Goal: Task Accomplishment & Management: Complete application form

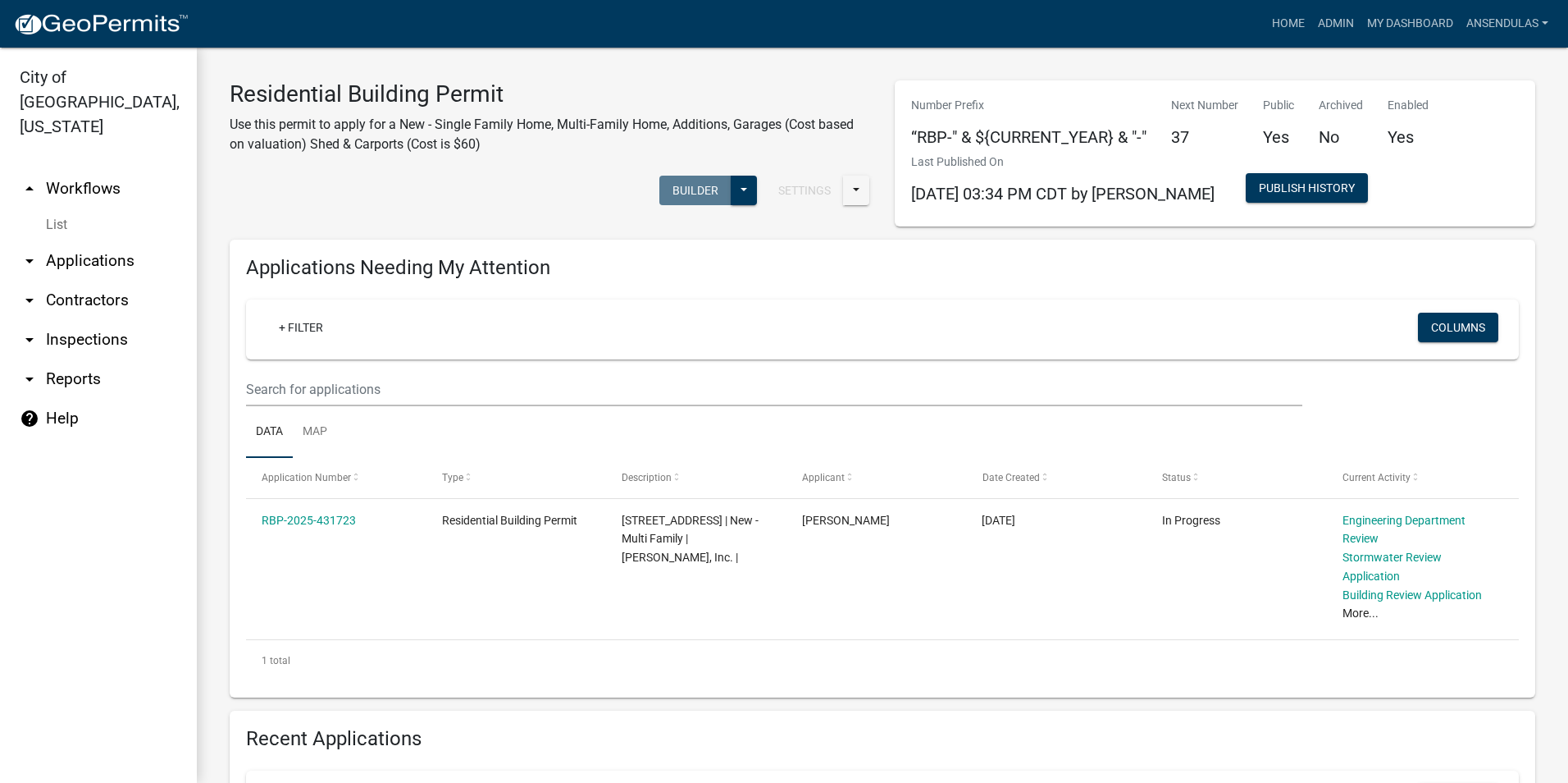
scroll to position [492, 0]
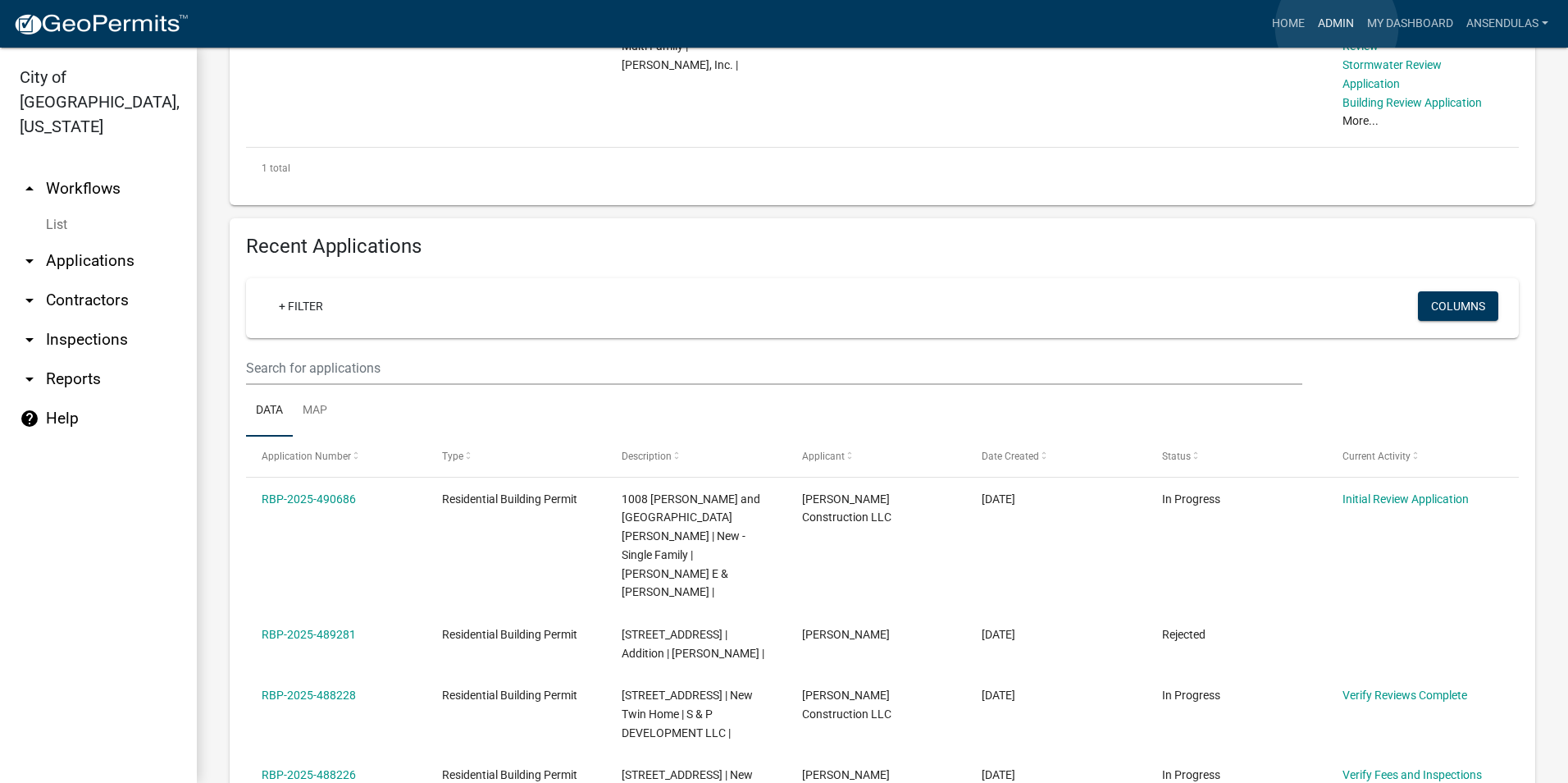
click at [1337, 27] on link "Admin" at bounding box center [1336, 24] width 49 height 32
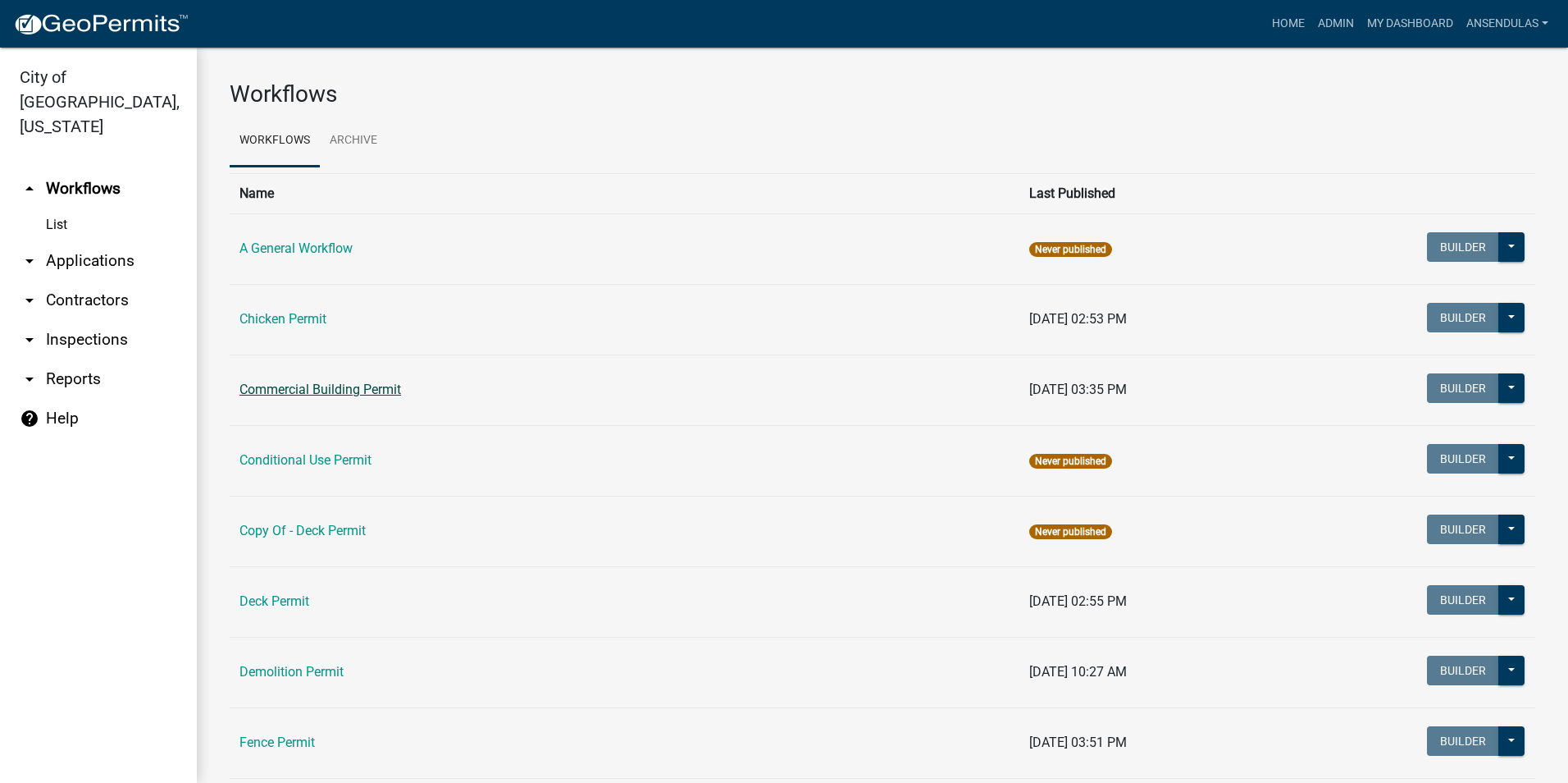
click at [296, 387] on link "Commercial Building Permit" at bounding box center [320, 389] width 162 height 16
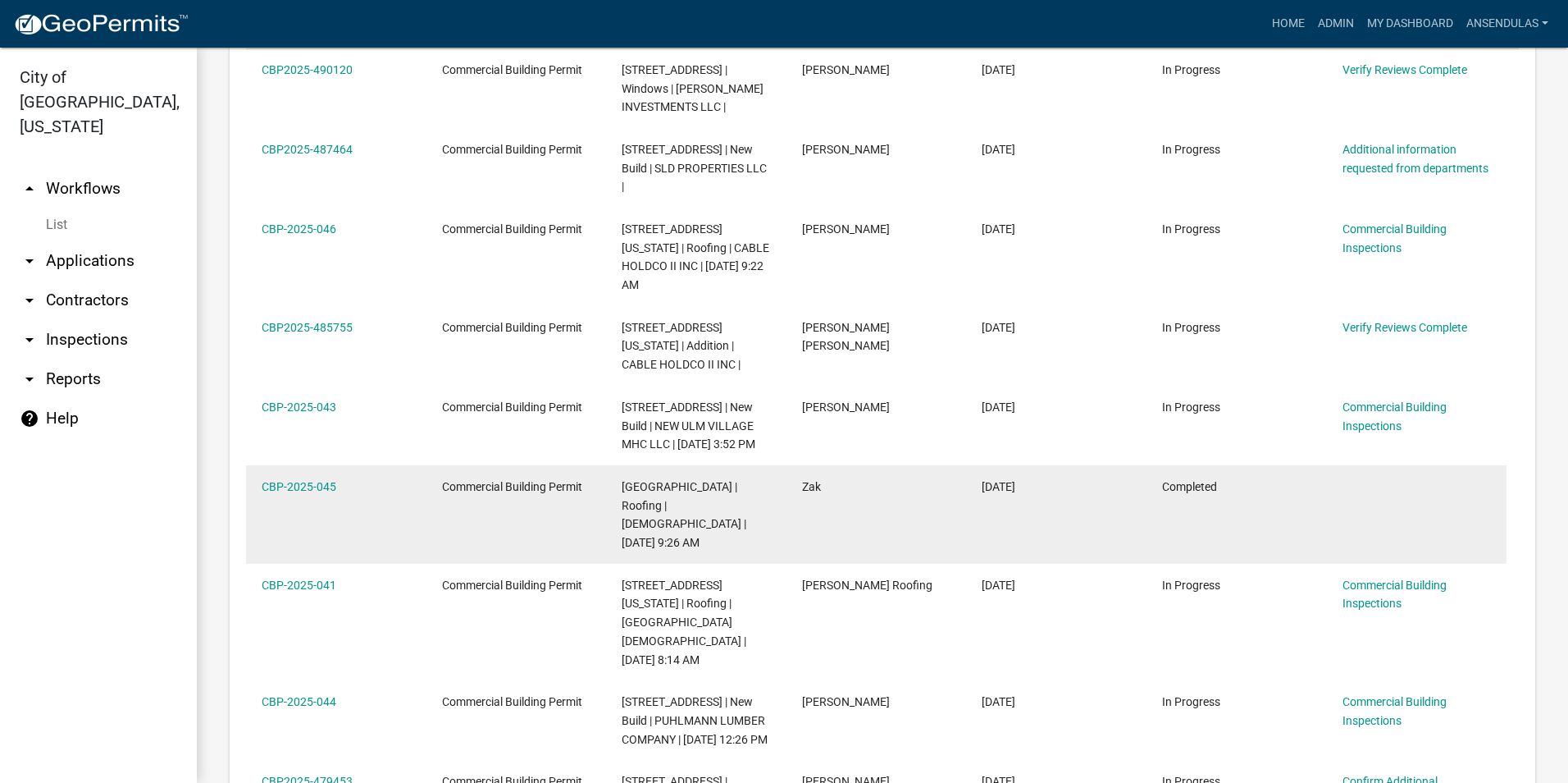
scroll to position [985, 0]
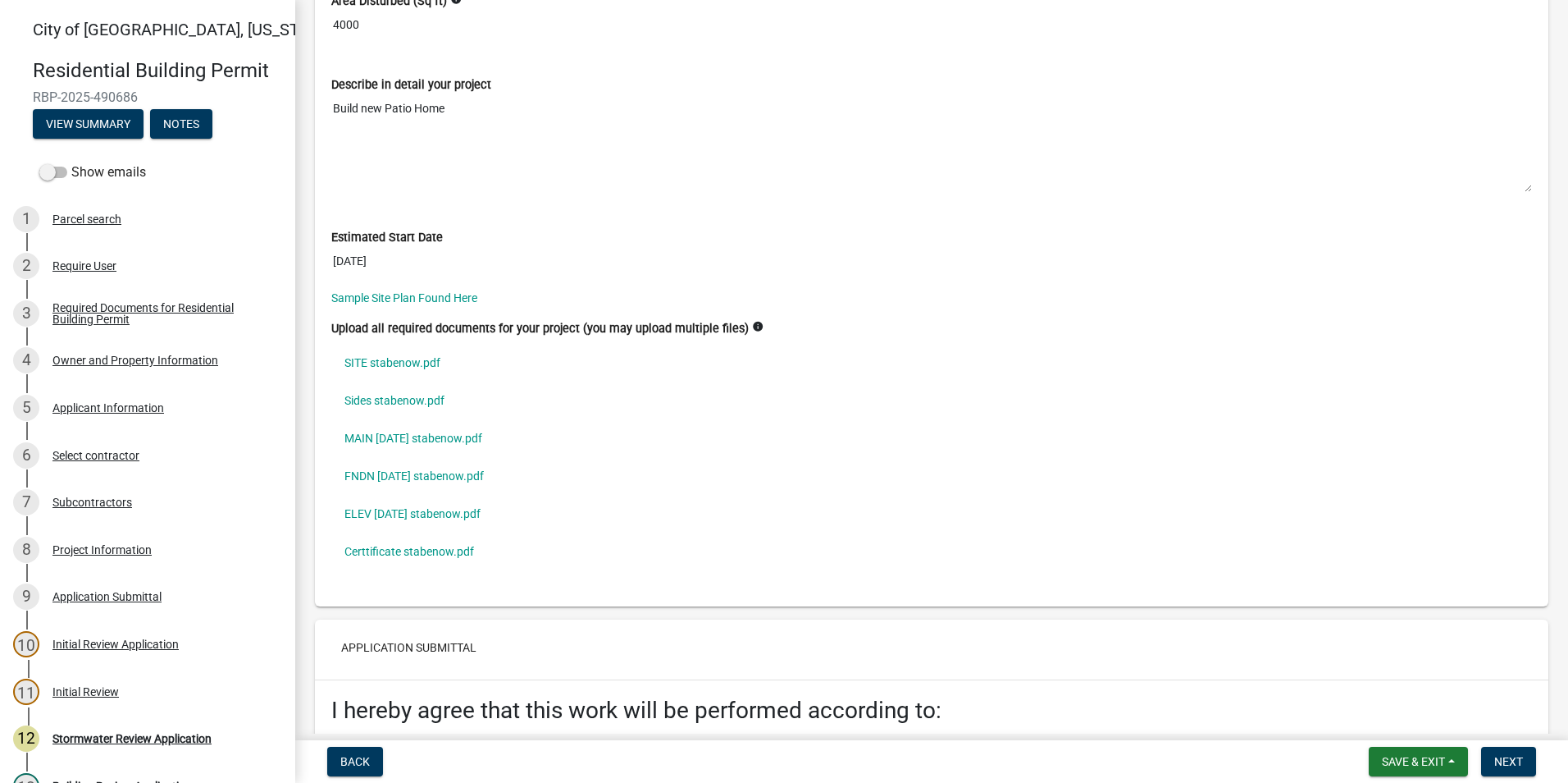
scroll to position [4676, 0]
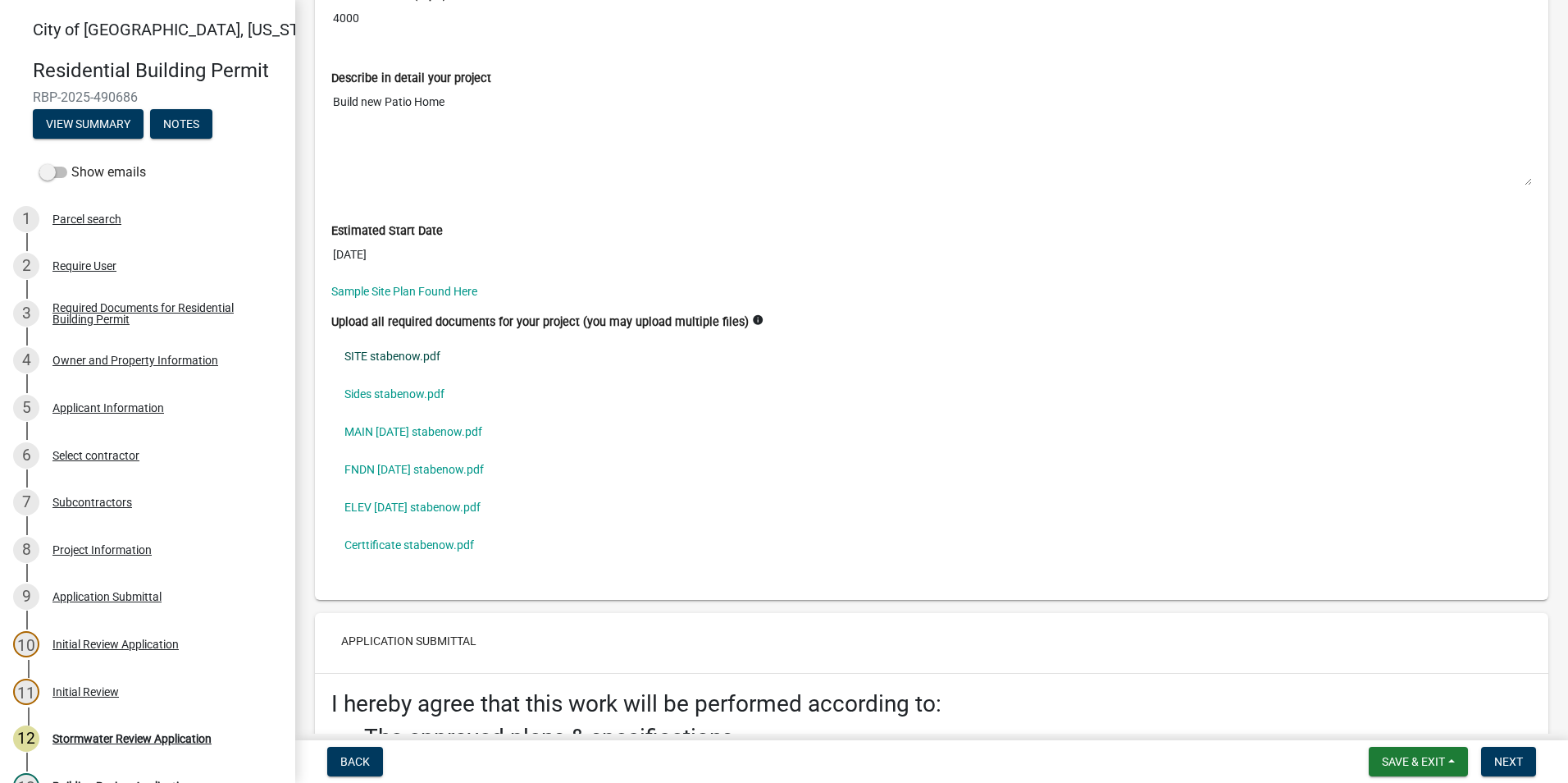
click at [396, 356] on link "SITE stabenow.pdf" at bounding box center [931, 355] width 1201 height 37
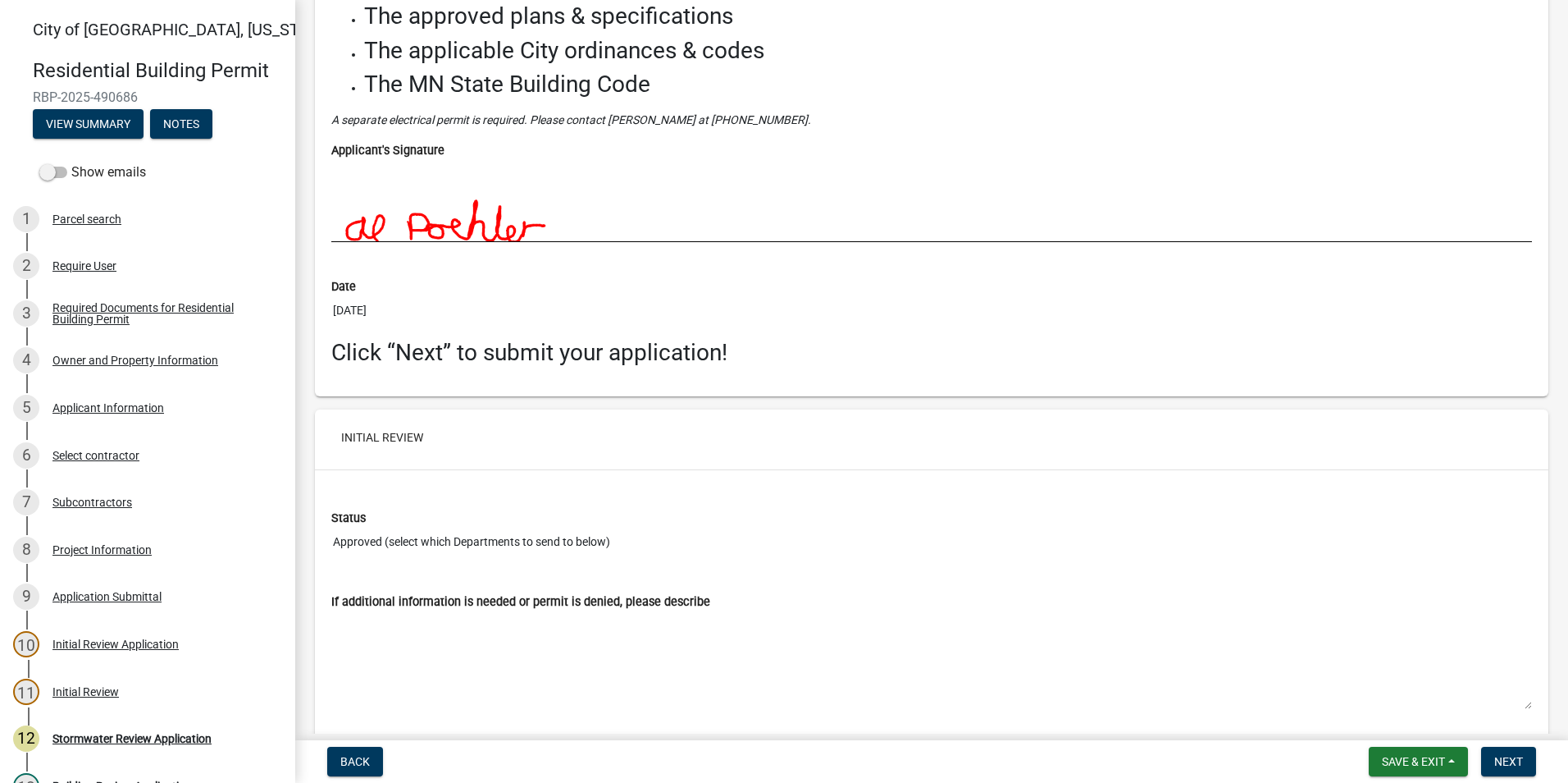
scroll to position [5480, 0]
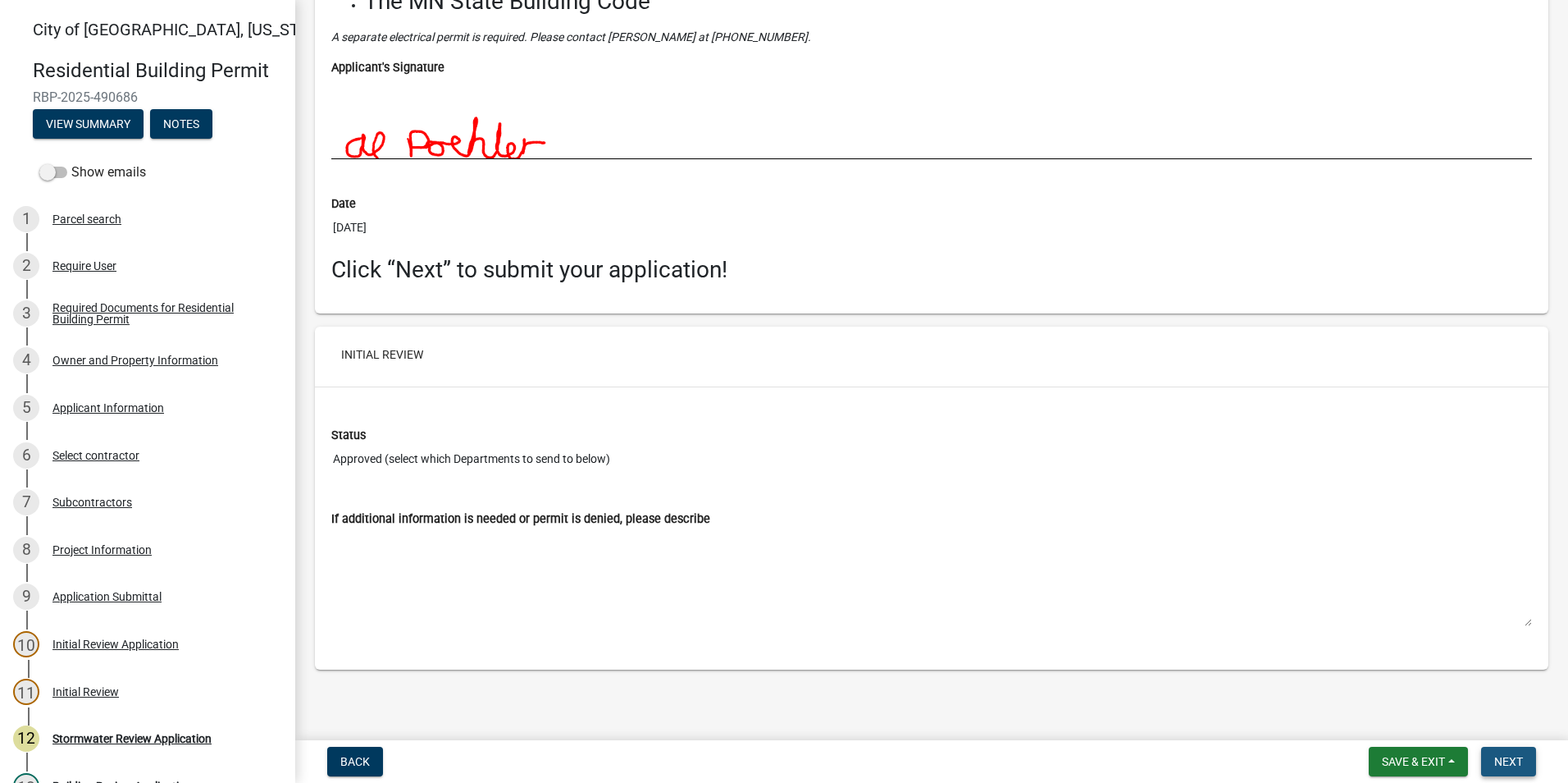
click at [1489, 757] on button "Next" at bounding box center [1508, 761] width 55 height 30
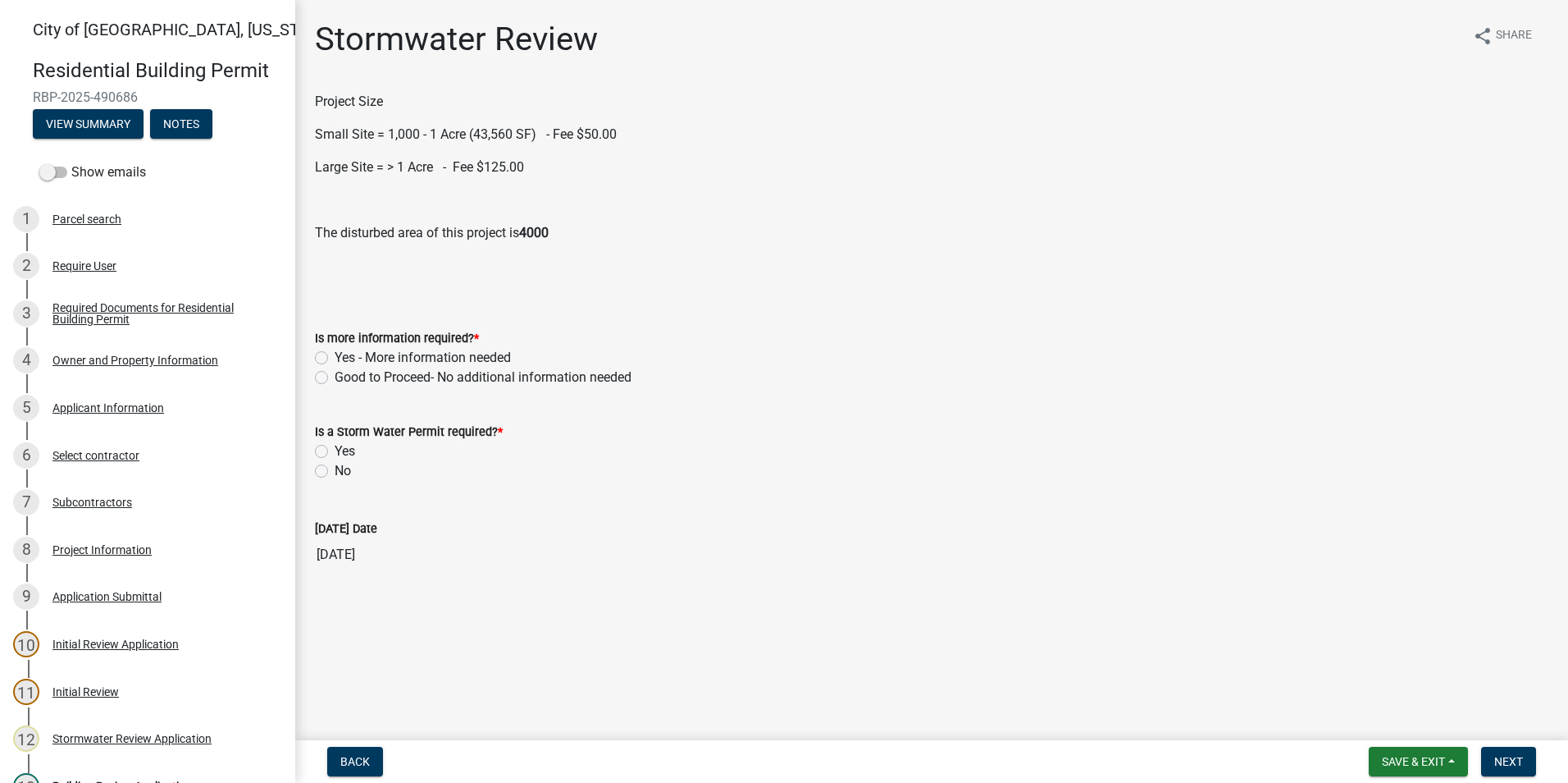
click at [323, 384] on div "Good to Proceed- No additional information needed" at bounding box center [931, 378] width 1233 height 20
click at [335, 381] on label "Good to Proceed- No additional information needed" at bounding box center [483, 378] width 297 height 20
click at [335, 378] on input "Good to Proceed- No additional information needed" at bounding box center [339, 373] width 11 height 11
radio input "true"
click at [335, 451] on label "Yes" at bounding box center [344, 452] width 21 height 20
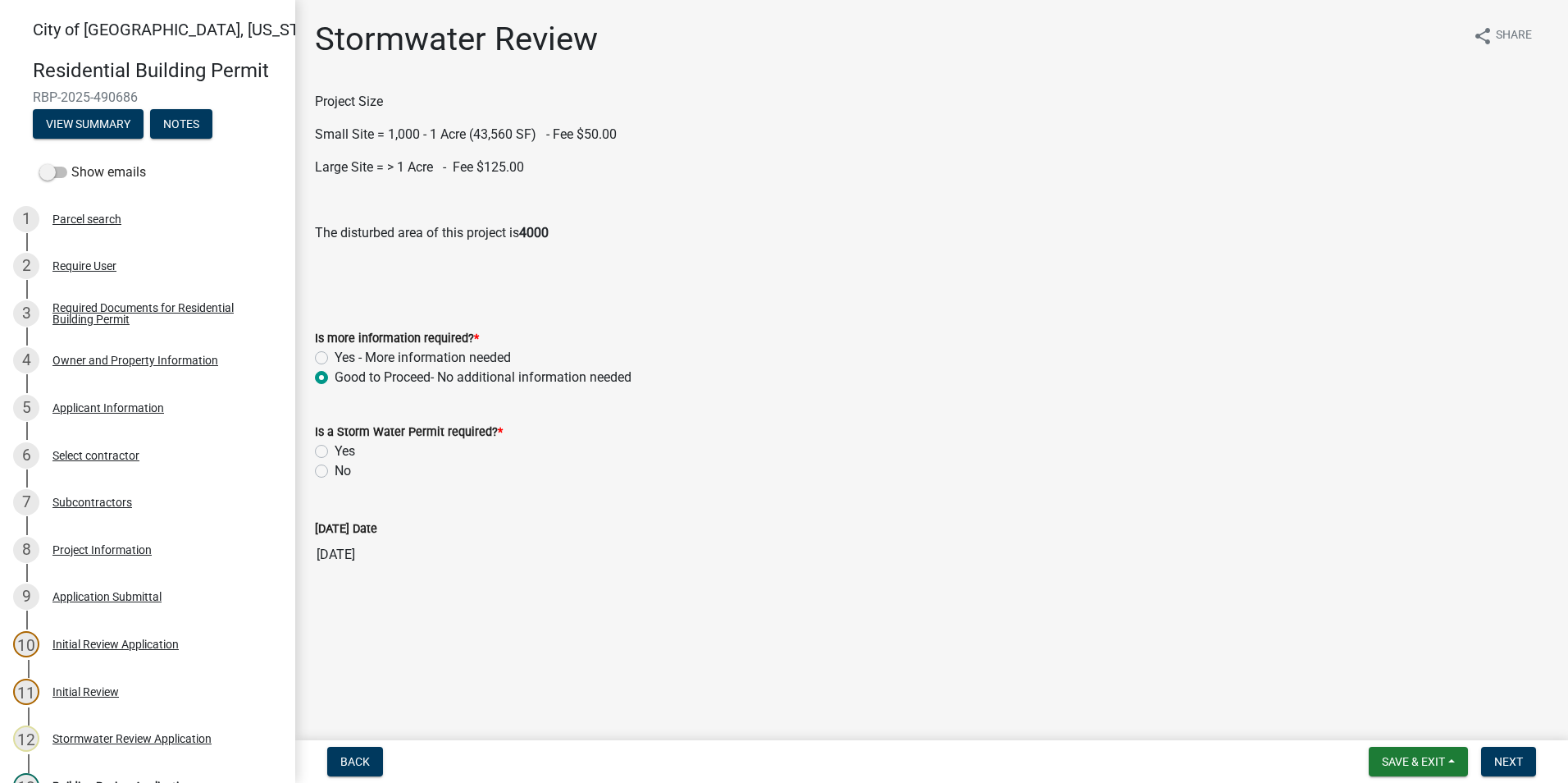
click at [335, 451] on input "Yes" at bounding box center [339, 447] width 11 height 11
radio input "true"
click at [335, 543] on label "Small Site" at bounding box center [364, 545] width 59 height 20
click at [335, 543] on input "Small Site" at bounding box center [339, 540] width 11 height 11
radio input "true"
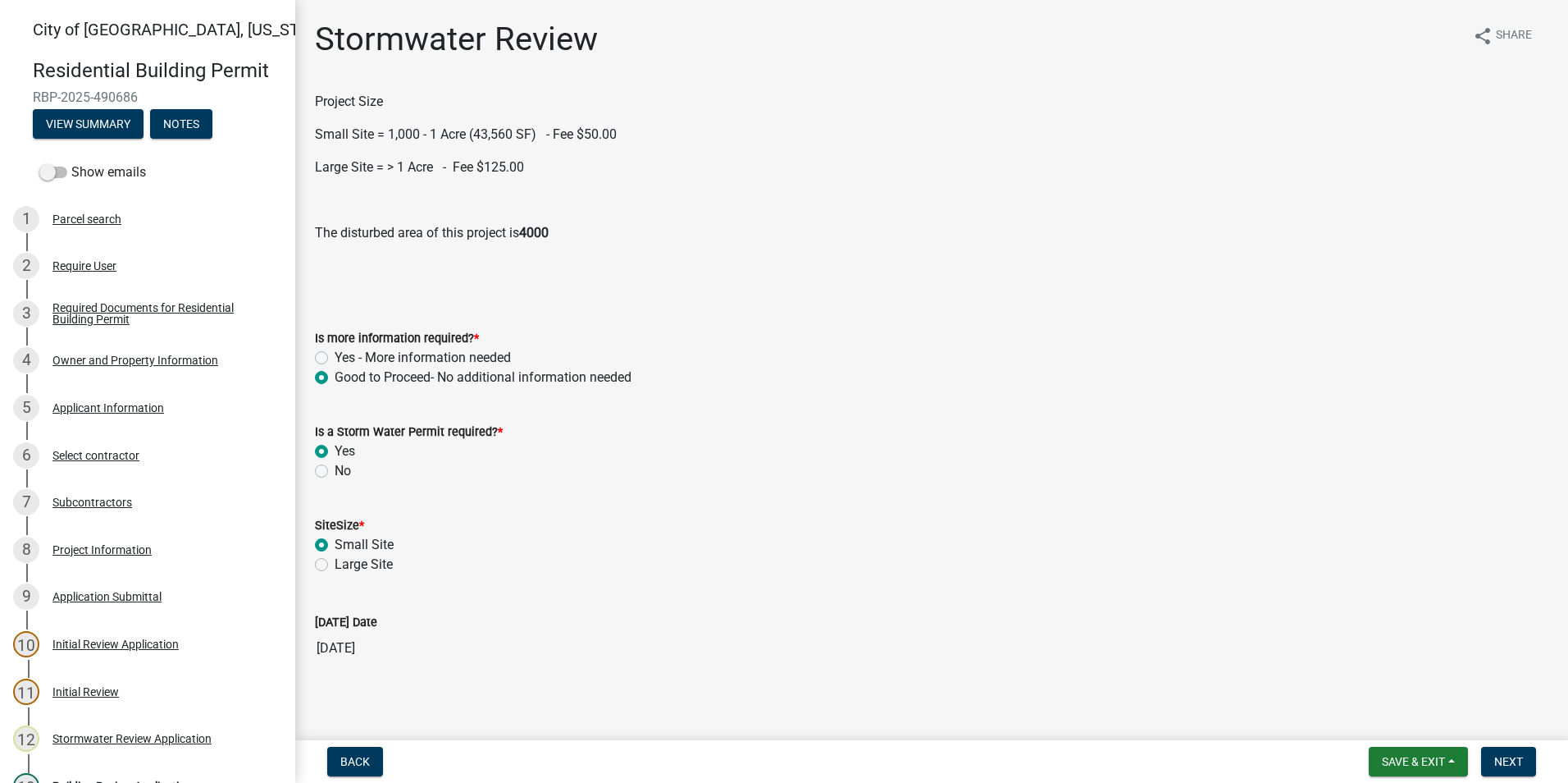
scroll to position [8, 0]
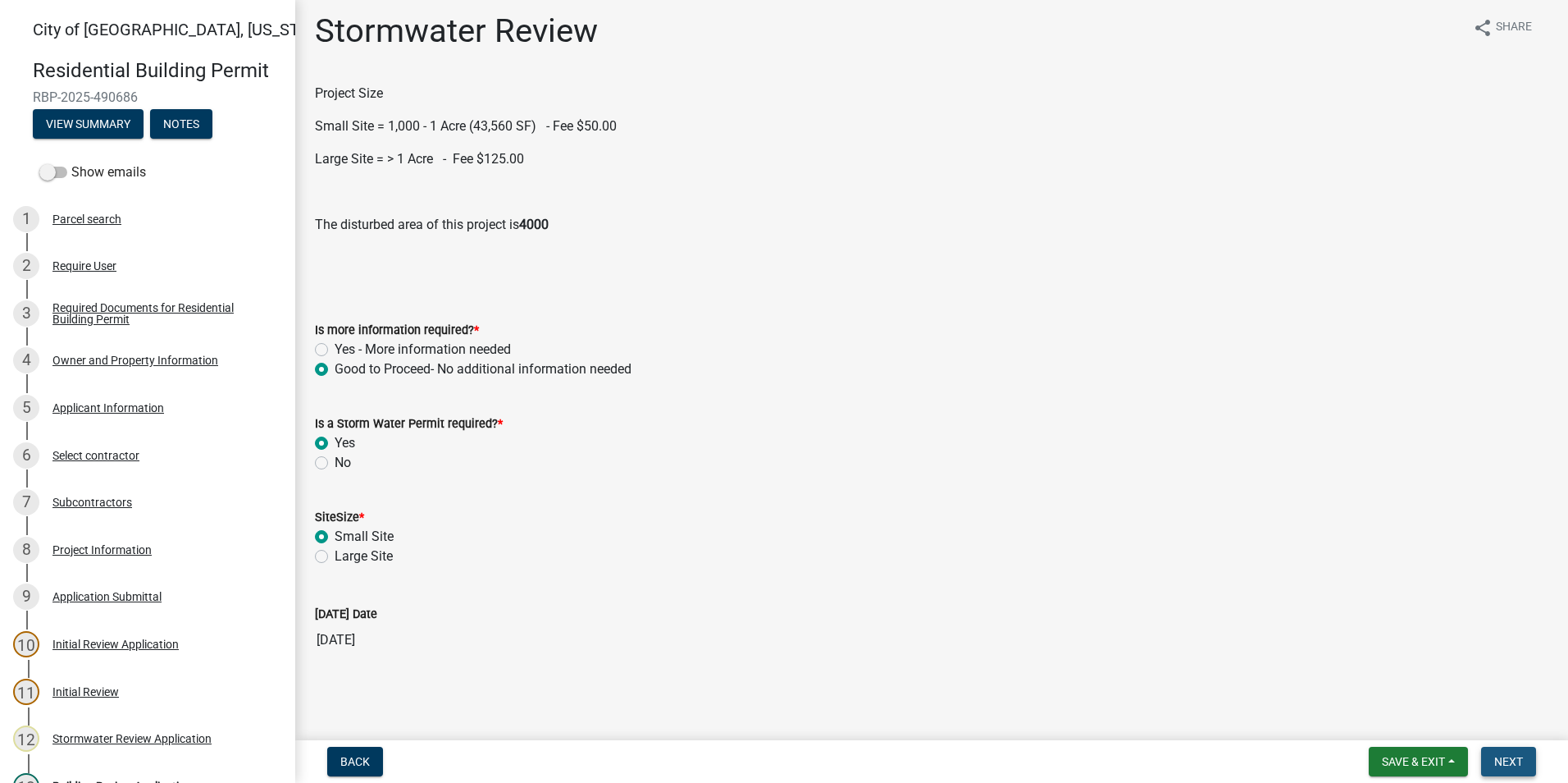
click at [1517, 760] on span "Next" at bounding box center [1508, 761] width 29 height 13
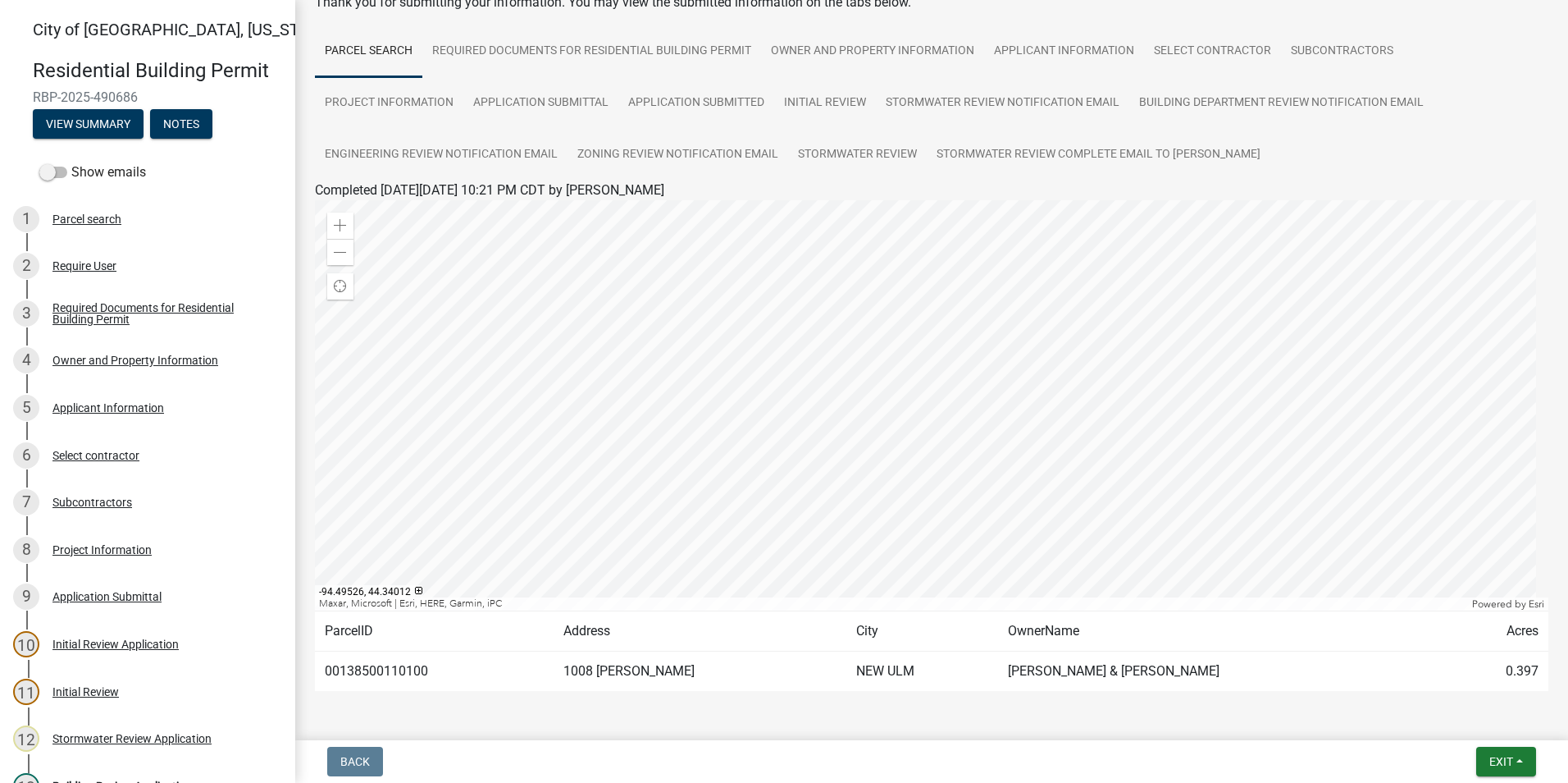
scroll to position [71, 0]
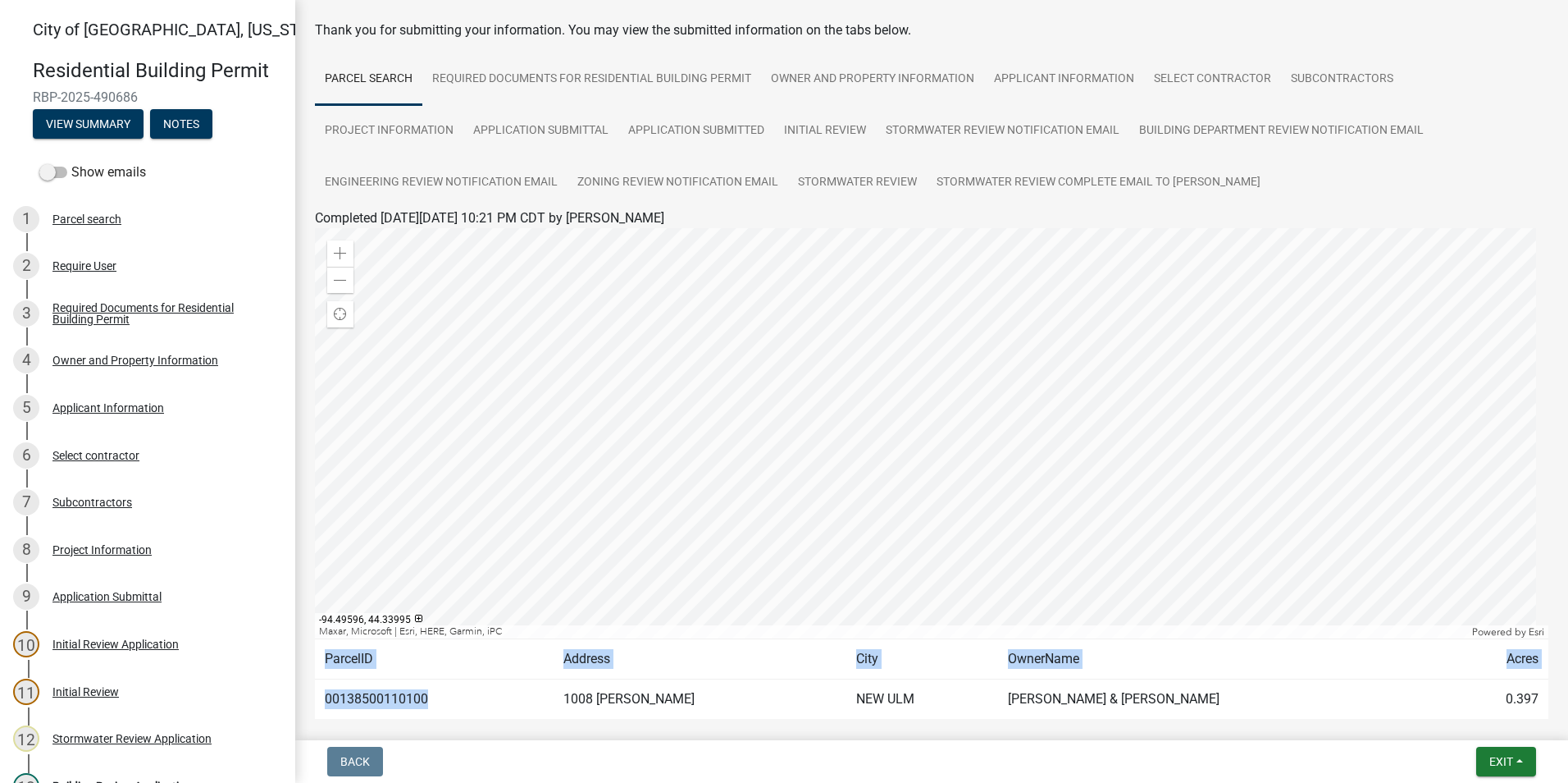
drag, startPoint x: 435, startPoint y: 701, endPoint x: 314, endPoint y: 697, distance: 121.1
click at [314, 697] on div "Submitted Thank you for submitting your information. You may view the submitted…" at bounding box center [932, 357] width 1258 height 818
drag, startPoint x: 314, startPoint y: 697, endPoint x: 435, endPoint y: 697, distance: 121.0
click at [435, 697] on td "00138500110100" at bounding box center [434, 699] width 239 height 40
click at [431, 698] on td "00138500110100" at bounding box center [434, 699] width 239 height 40
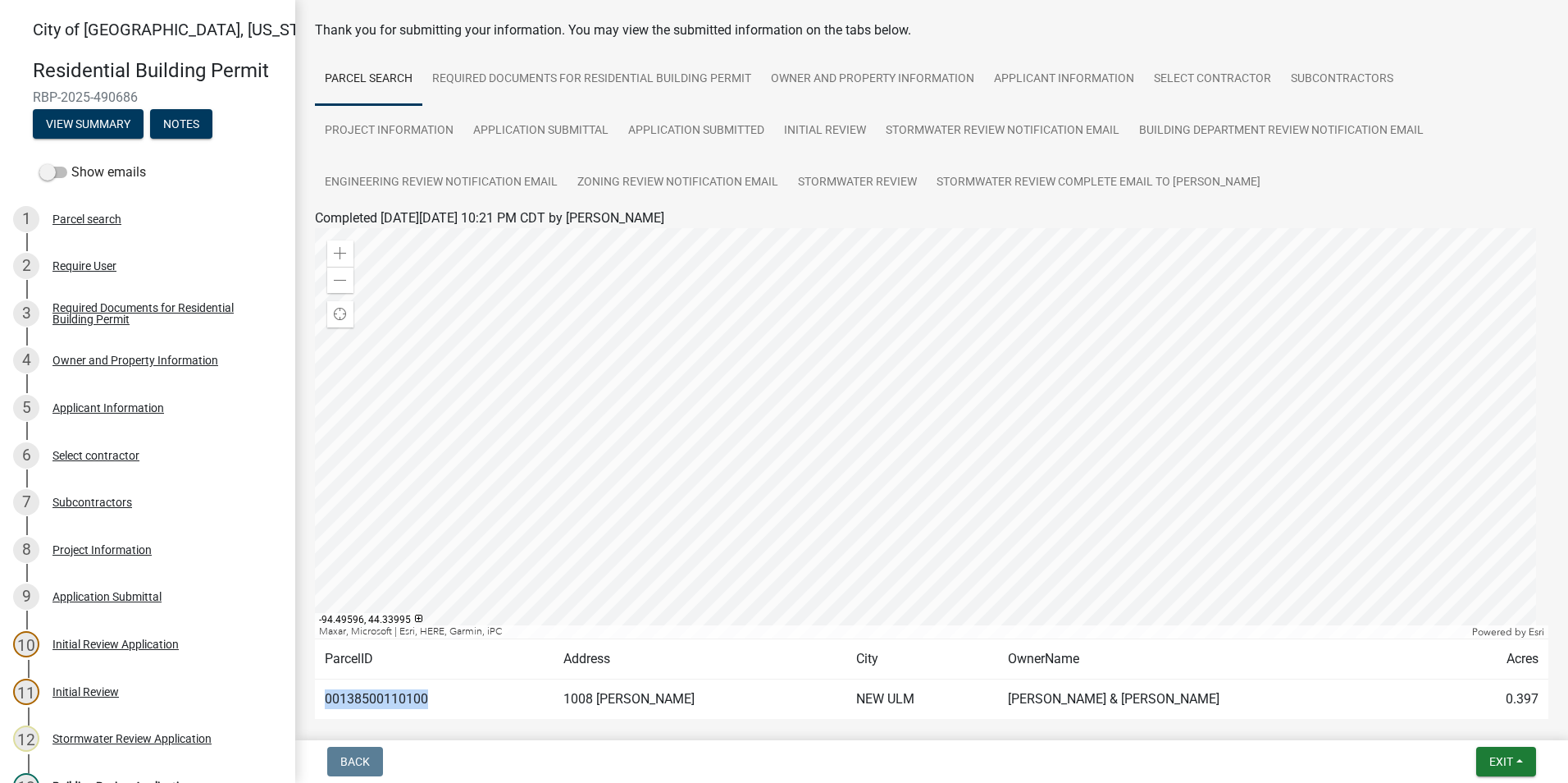
drag, startPoint x: 429, startPoint y: 701, endPoint x: 326, endPoint y: 701, distance: 103.0
click at [326, 701] on td "00138500110100" at bounding box center [434, 699] width 239 height 40
drag, startPoint x: 326, startPoint y: 701, endPoint x: 376, endPoint y: 697, distance: 50.2
copy td "00138500110100"
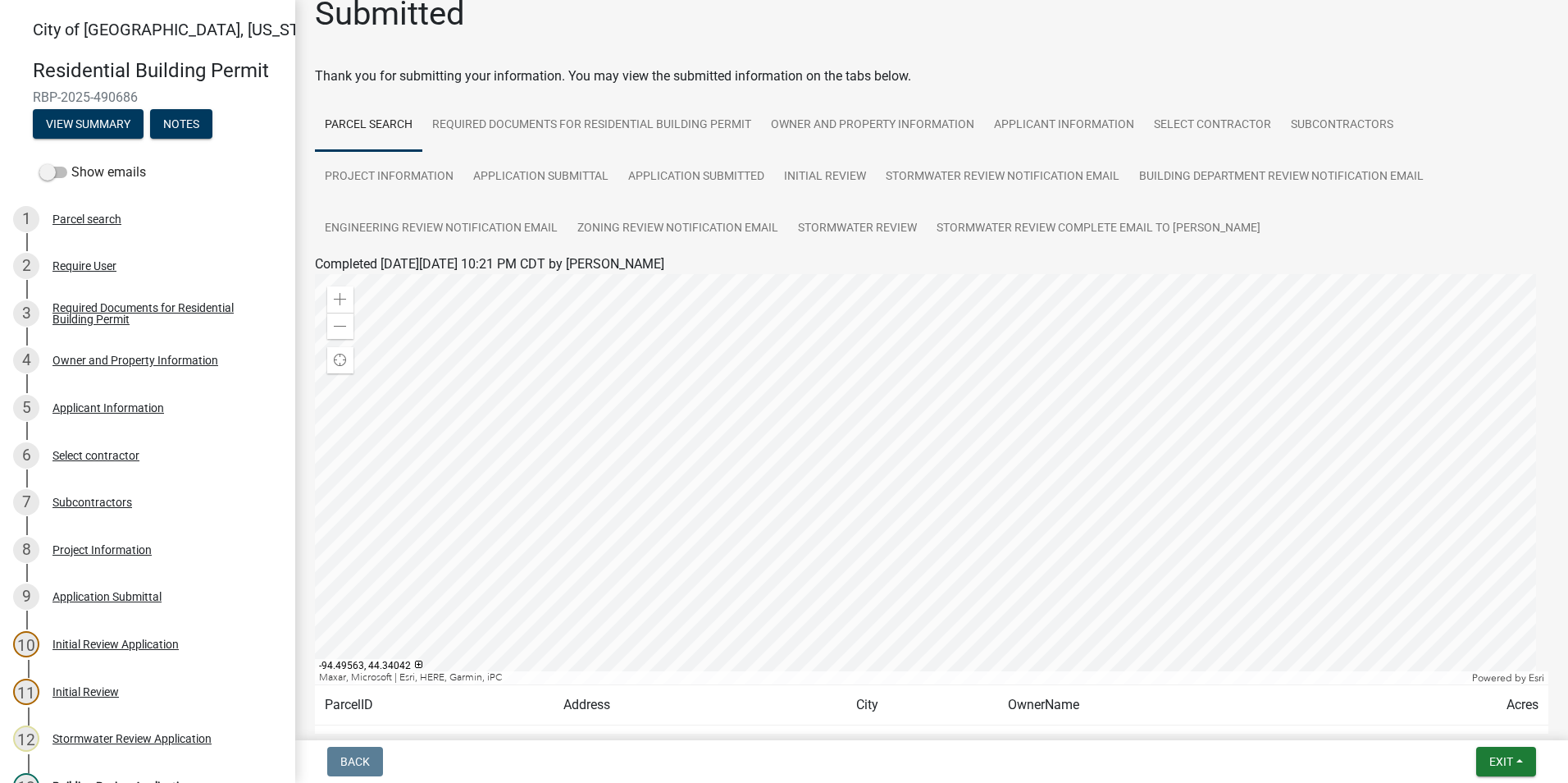
scroll to position [0, 0]
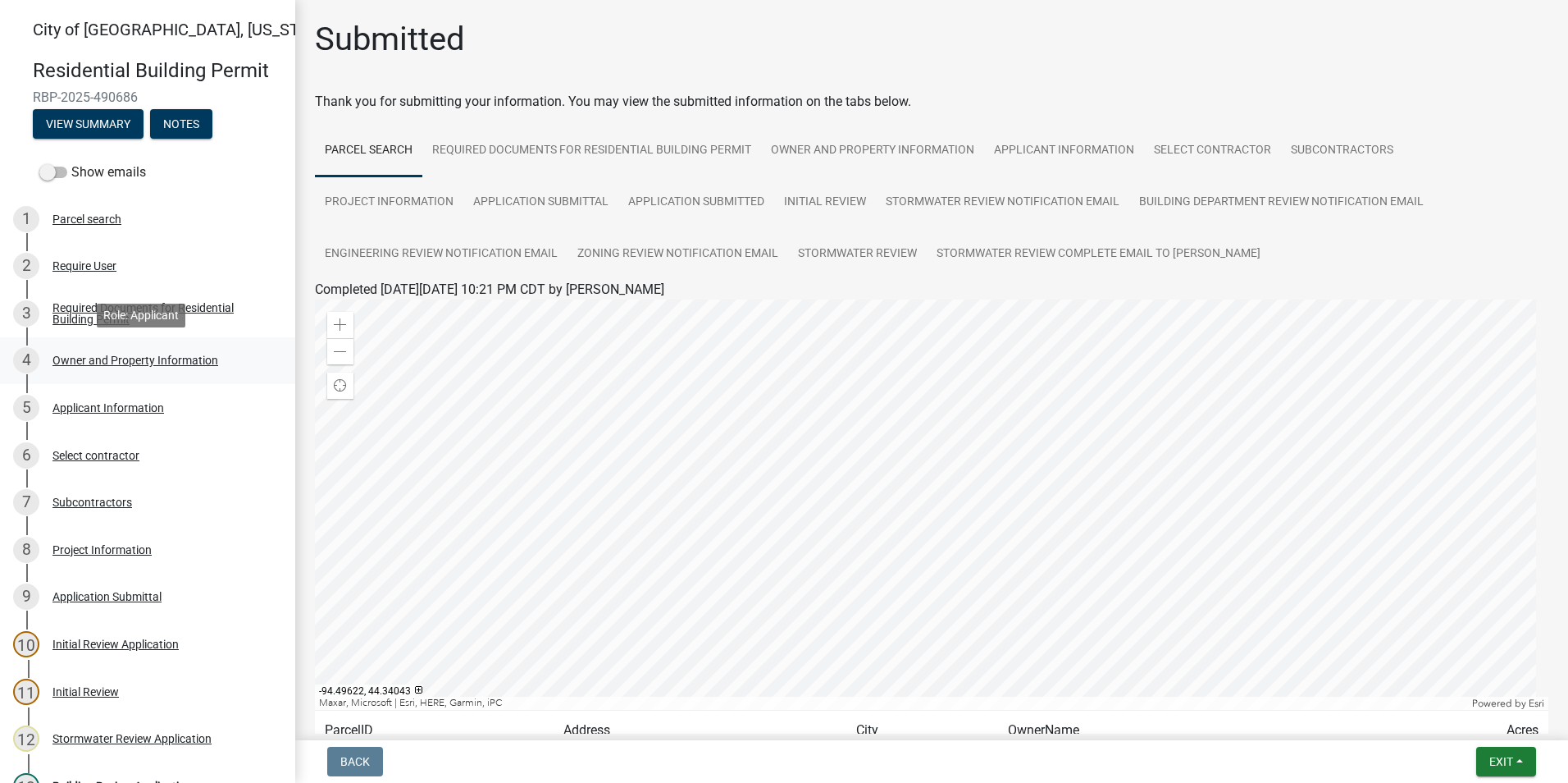
click at [95, 368] on div "4 Owner and Property Information" at bounding box center [141, 360] width 256 height 27
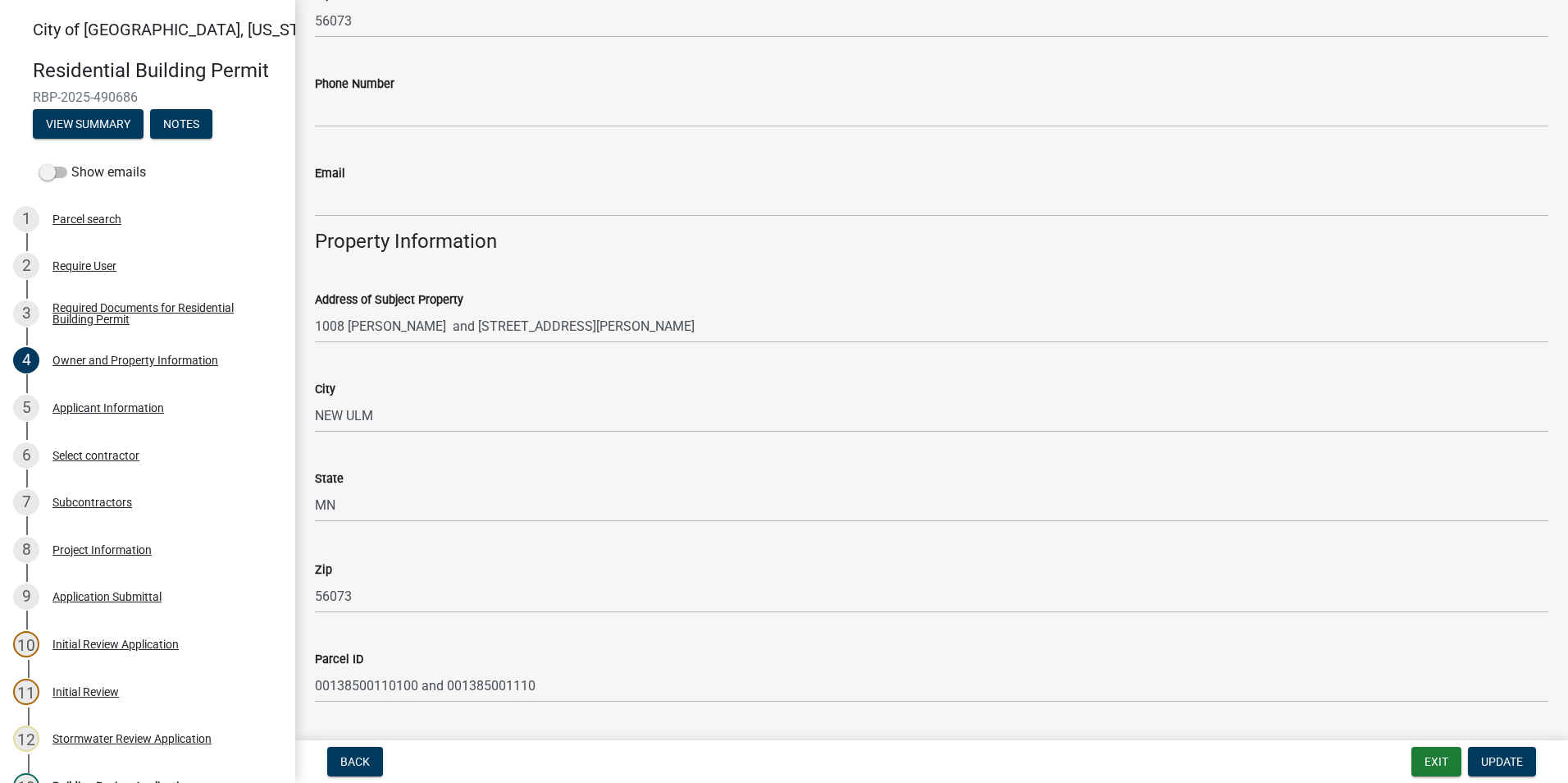
scroll to position [820, 0]
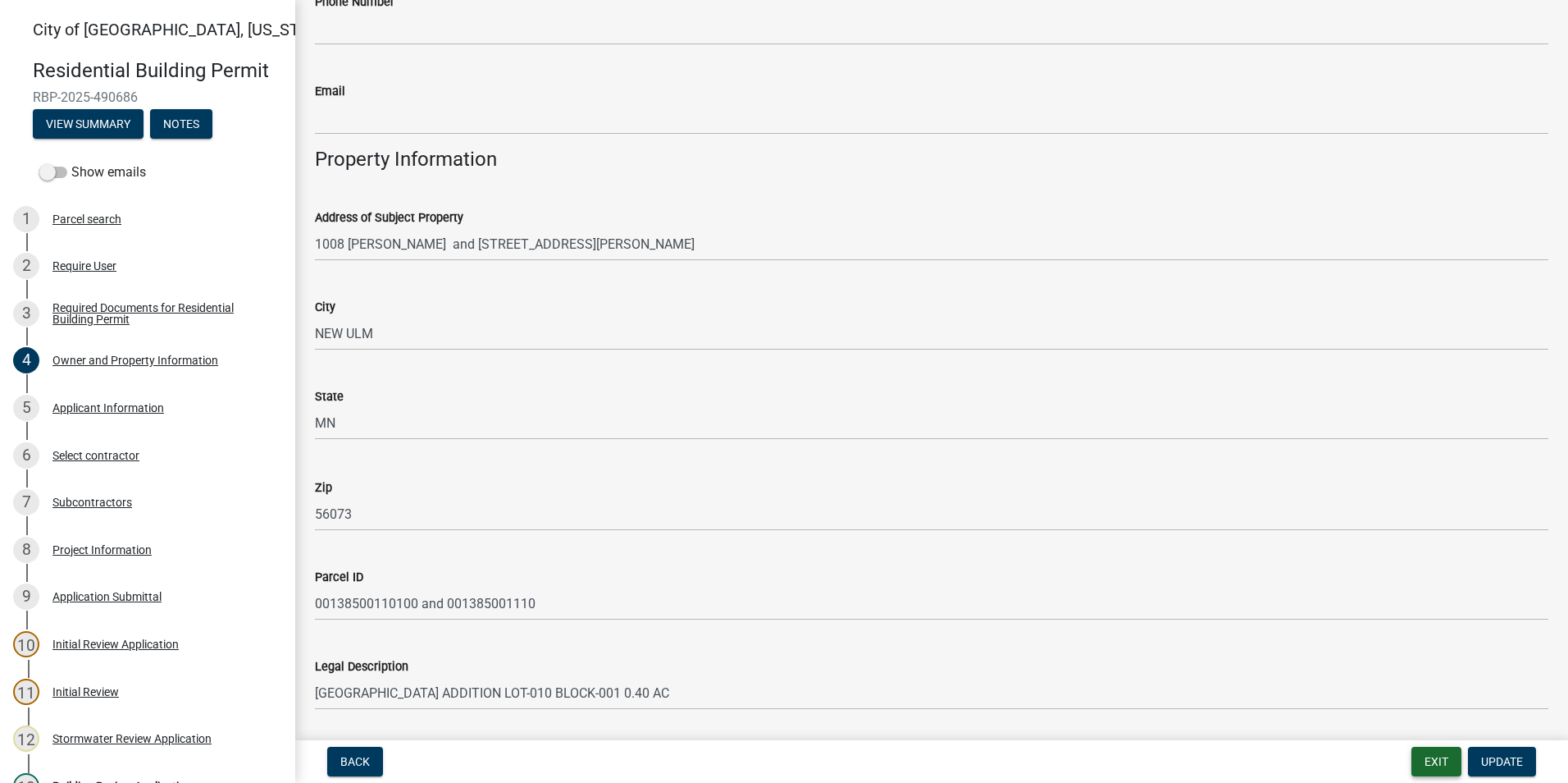
click at [1434, 761] on button "Exit" at bounding box center [1436, 761] width 50 height 30
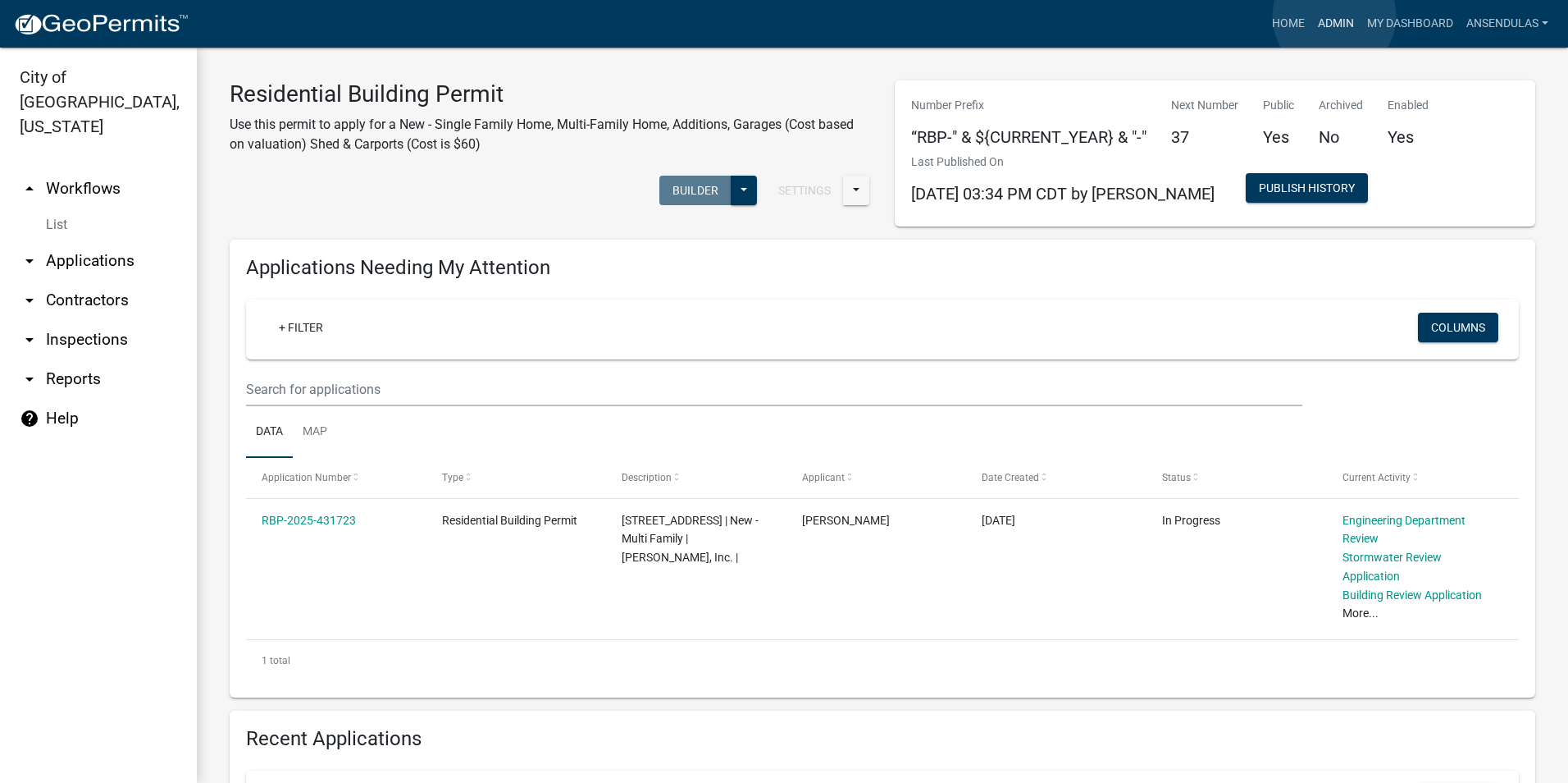
click at [1335, 17] on link "Admin" at bounding box center [1336, 24] width 49 height 32
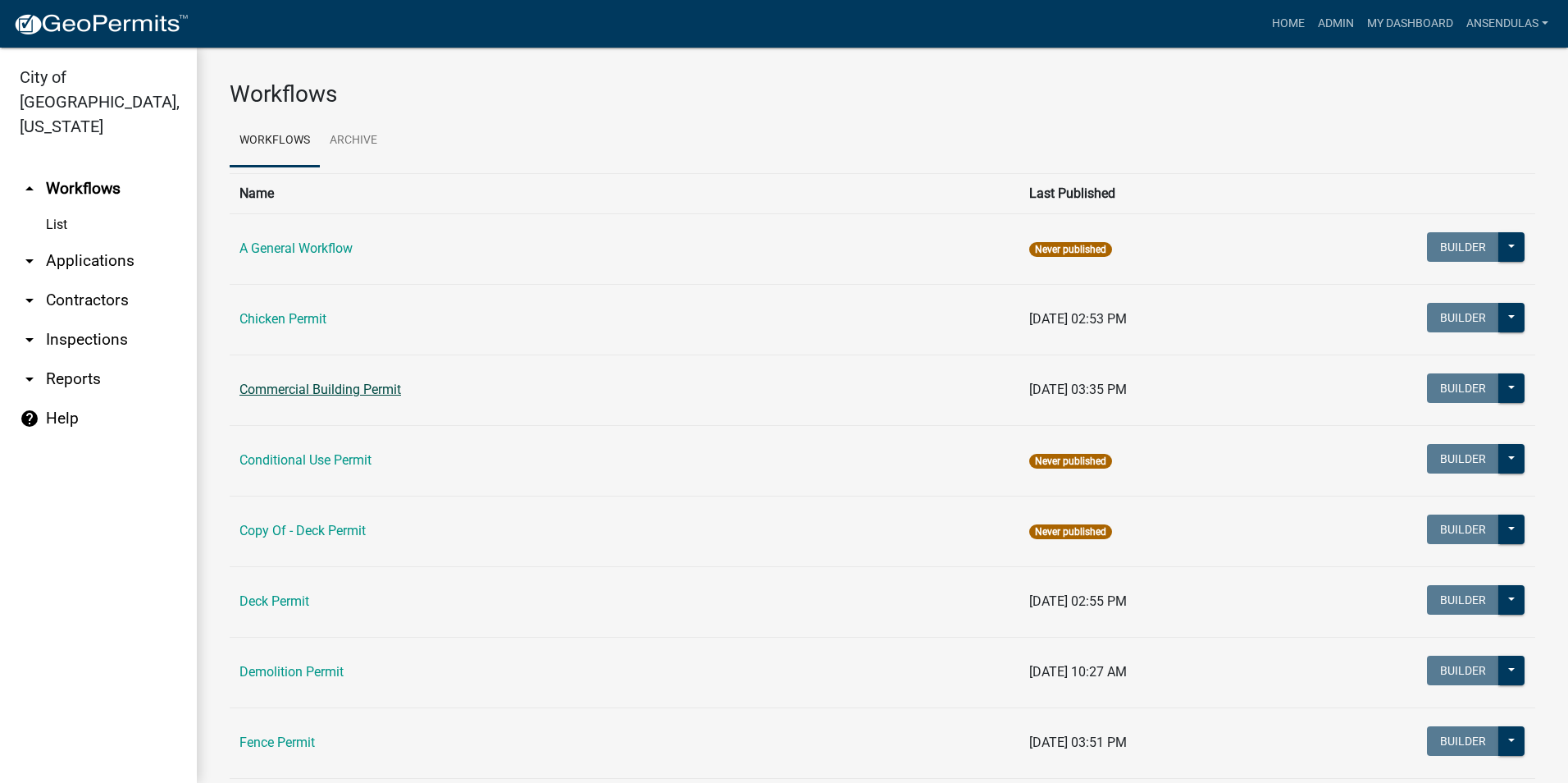
click at [383, 394] on link "Commercial Building Permit" at bounding box center [320, 389] width 162 height 16
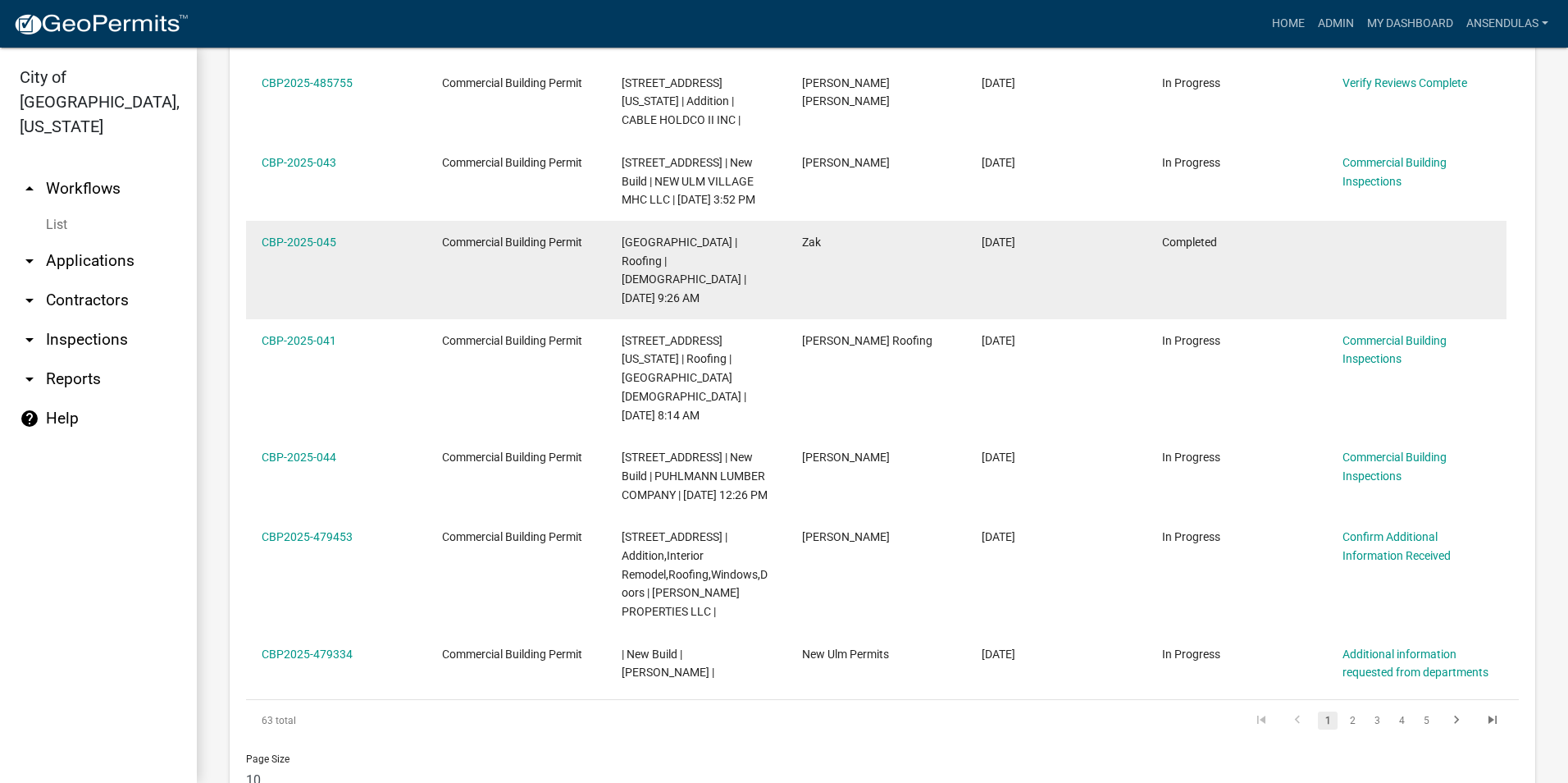
scroll to position [1223, 0]
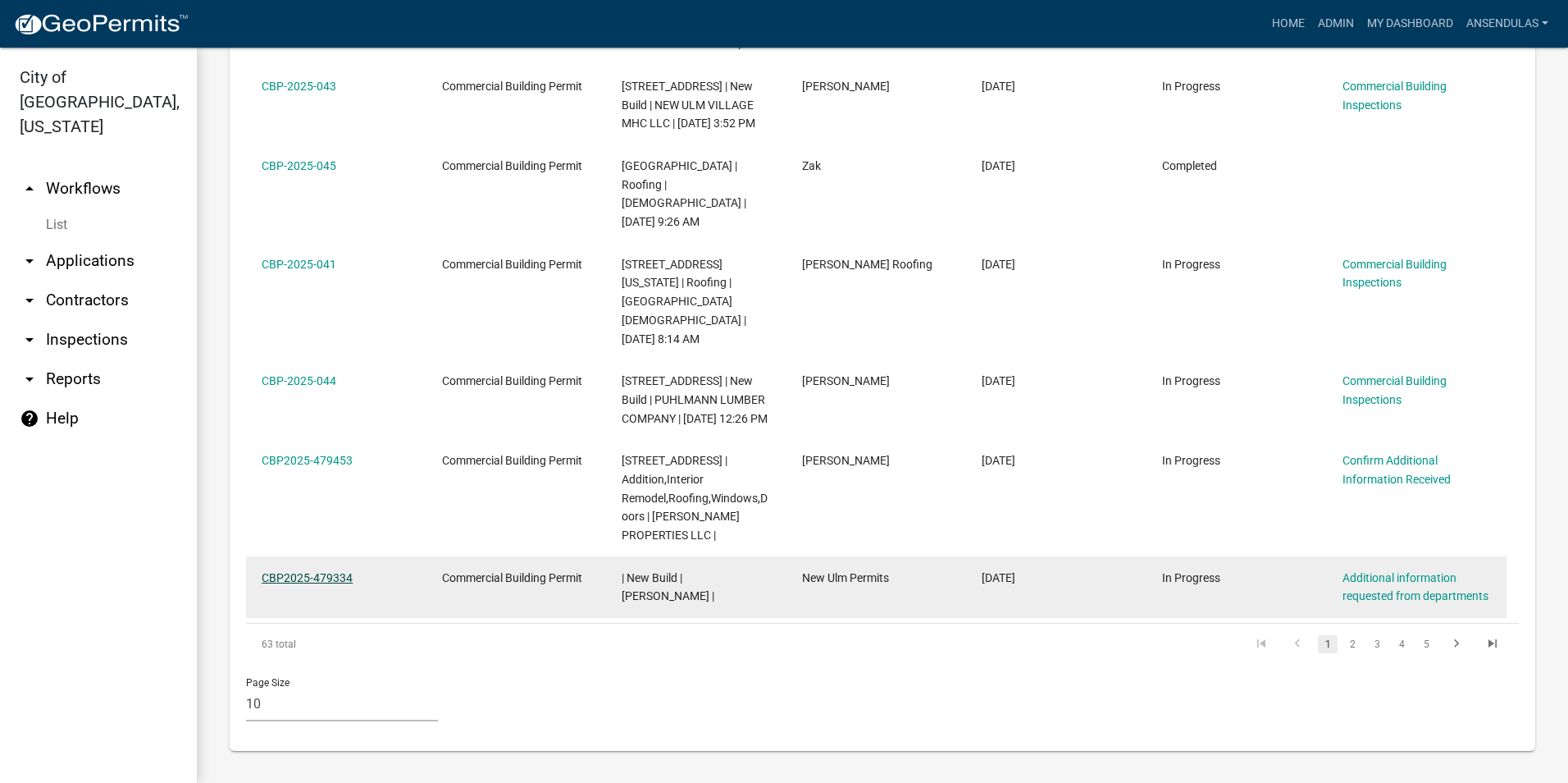
click at [309, 579] on link "CBP2025-479334" at bounding box center [307, 578] width 91 height 13
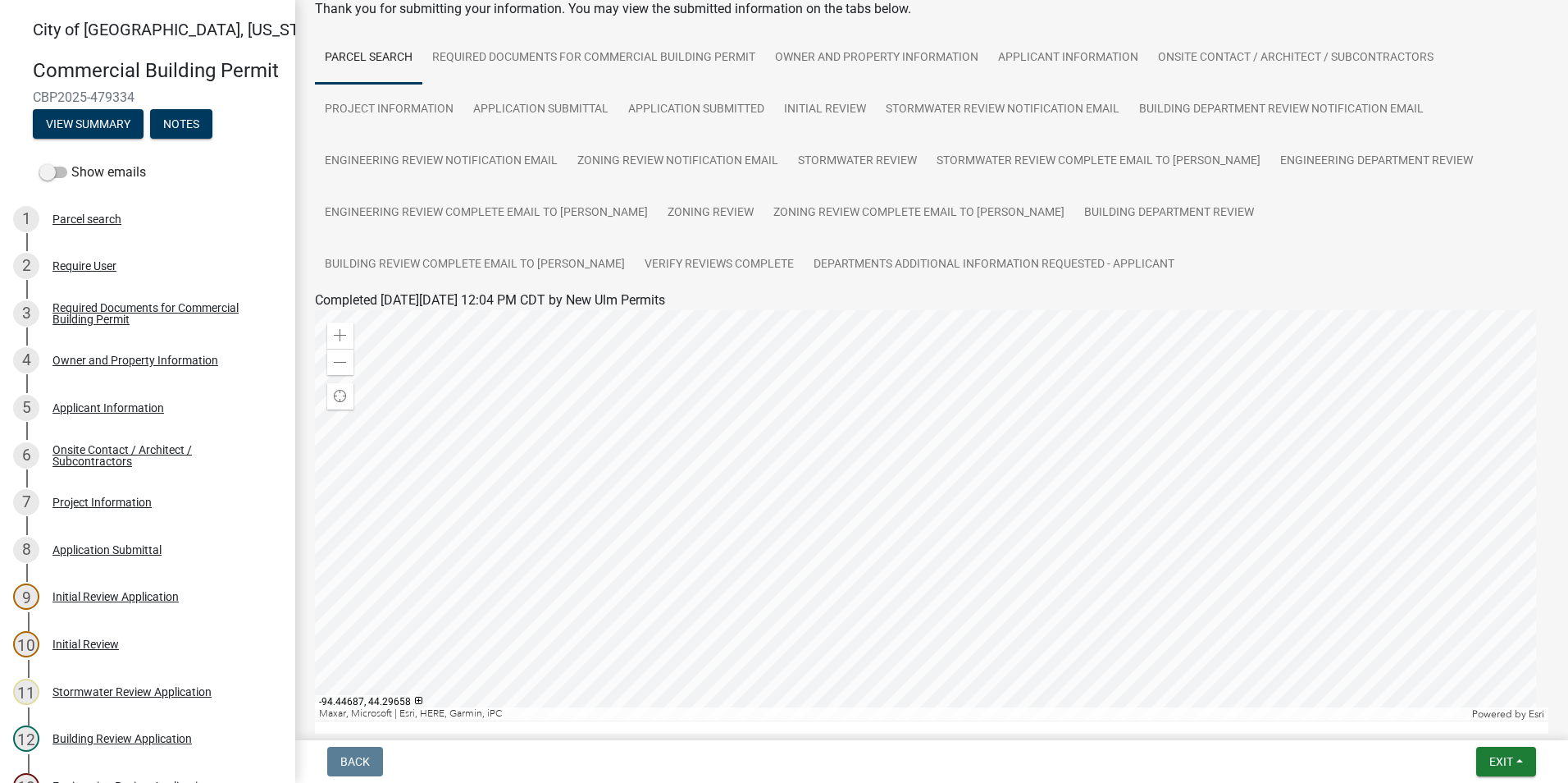
scroll to position [174, 0]
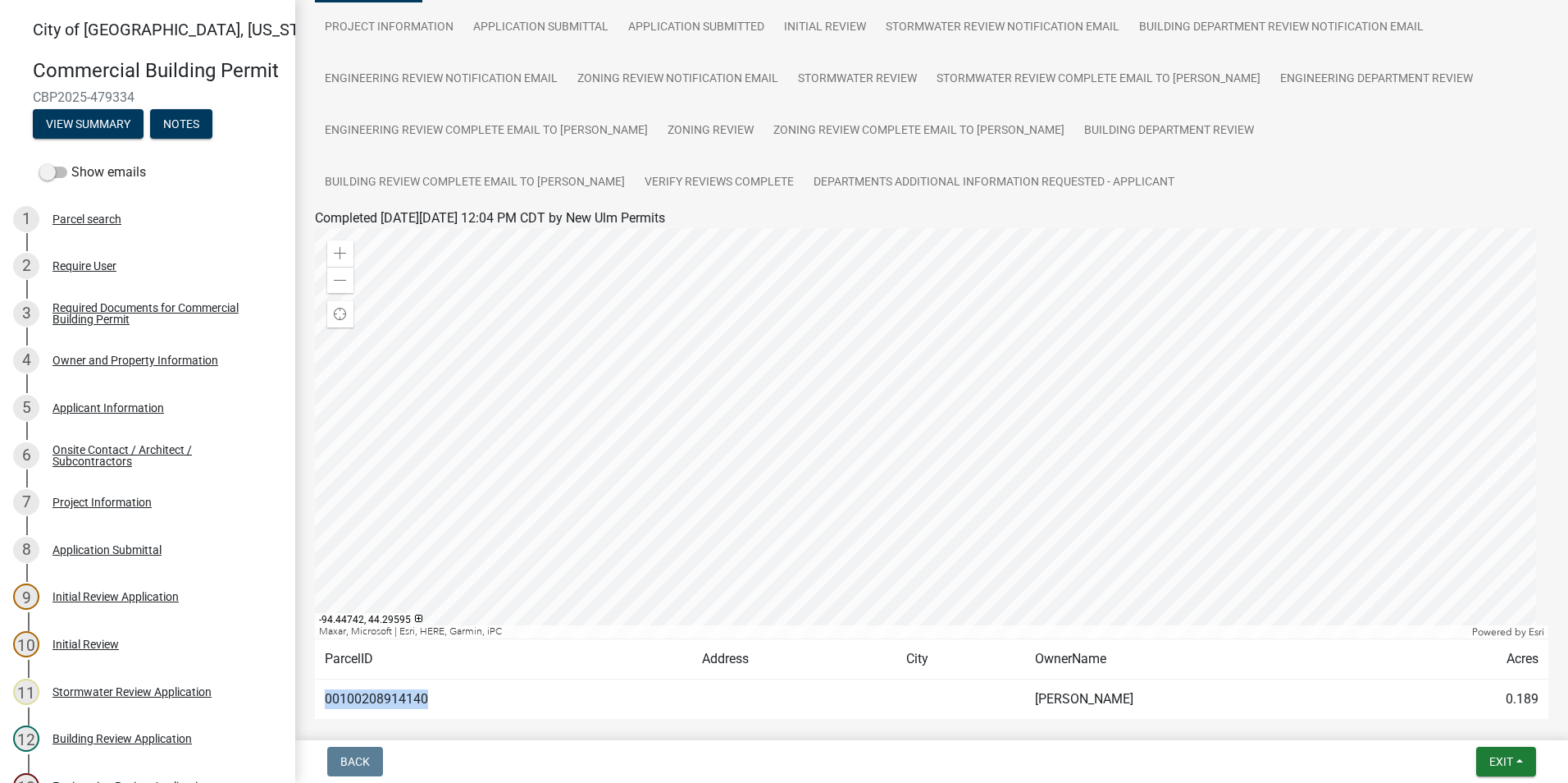
drag, startPoint x: 425, startPoint y: 700, endPoint x: 323, endPoint y: 698, distance: 102.0
click at [323, 698] on td "00100208914140" at bounding box center [503, 699] width 378 height 40
drag, startPoint x: 323, startPoint y: 698, endPoint x: 344, endPoint y: 700, distance: 21.1
copy td "00100208914140"
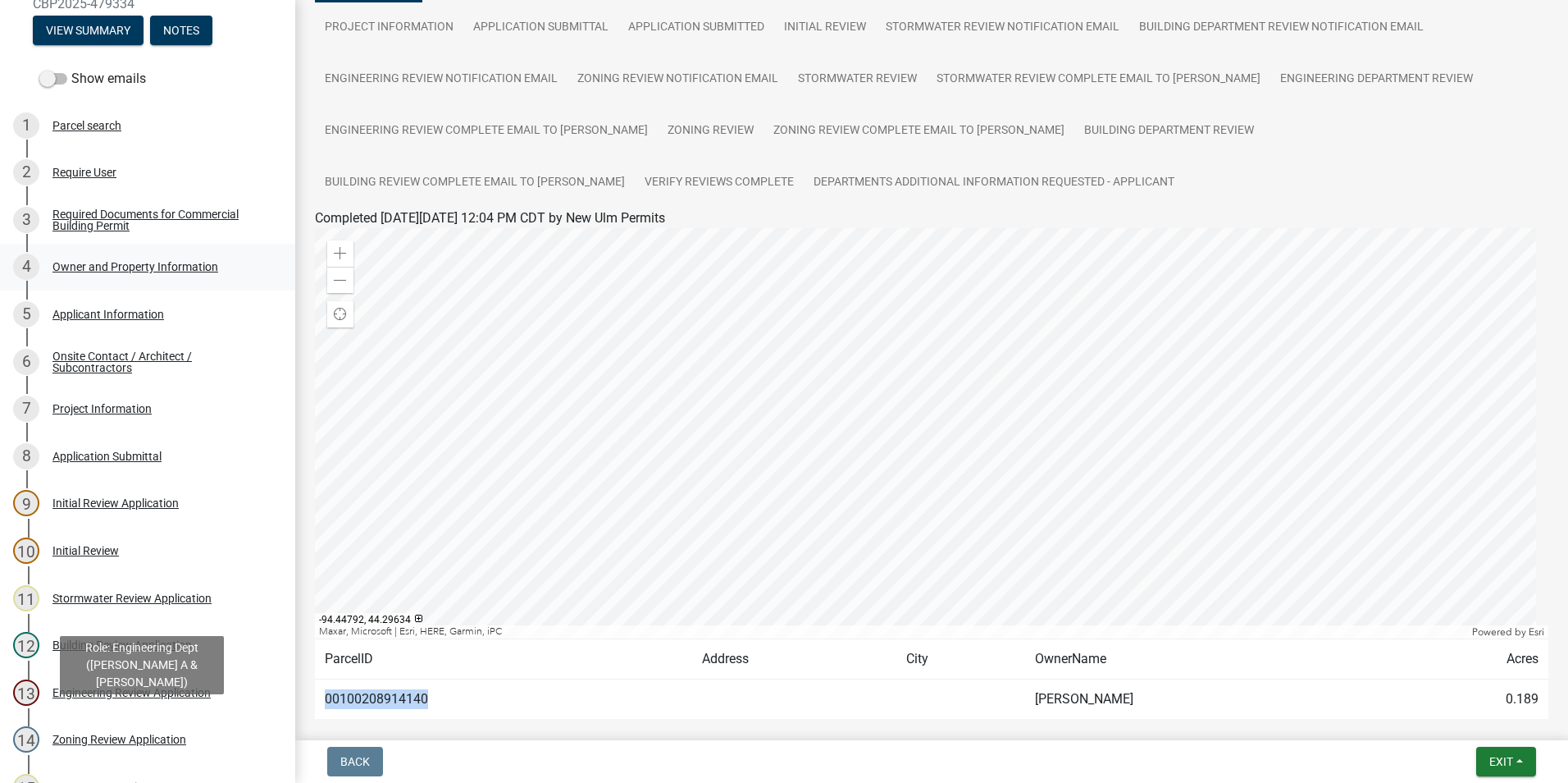
scroll to position [82, 0]
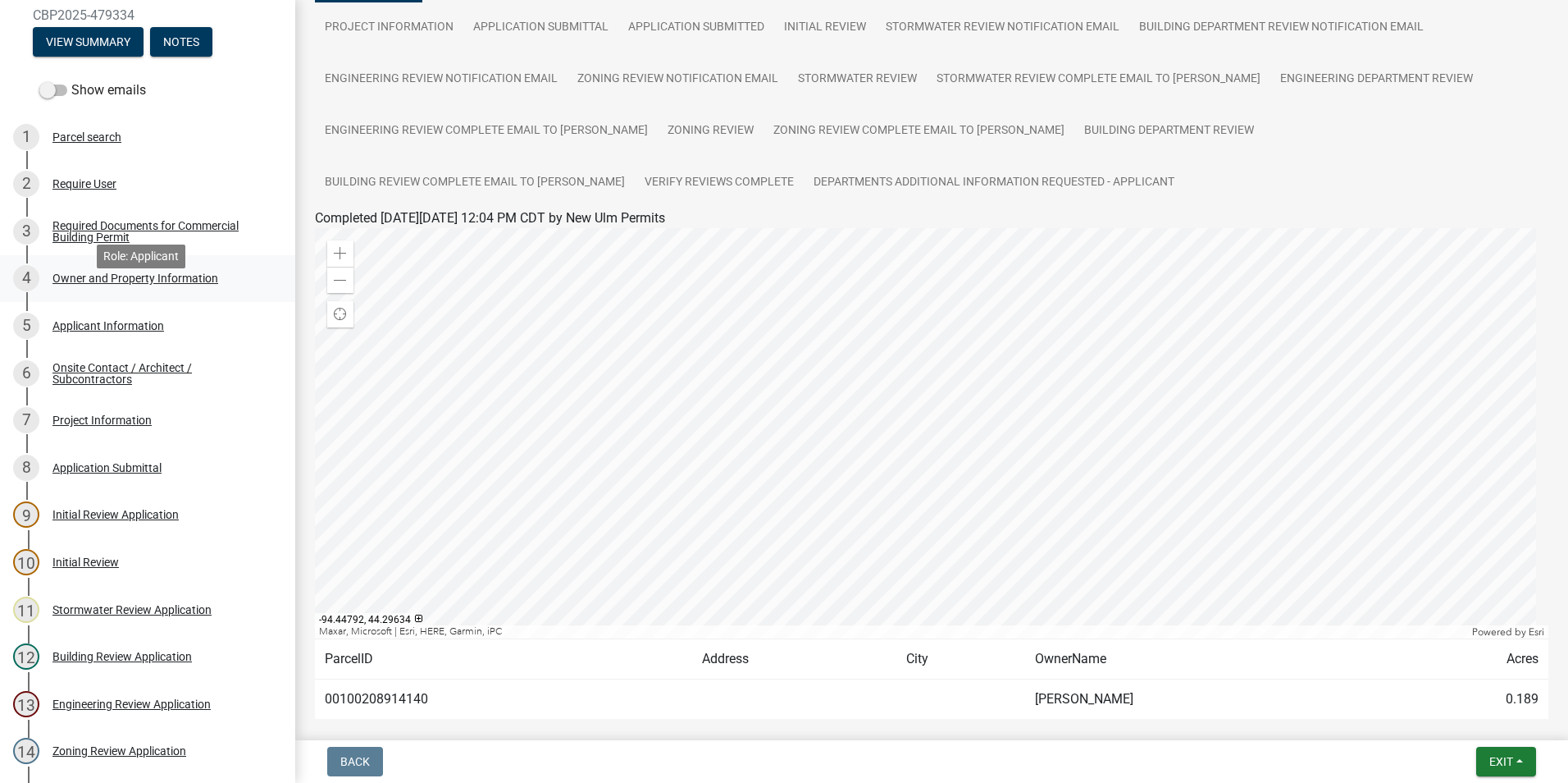
click at [144, 284] on div "Owner and Property Information" at bounding box center [135, 278] width 166 height 12
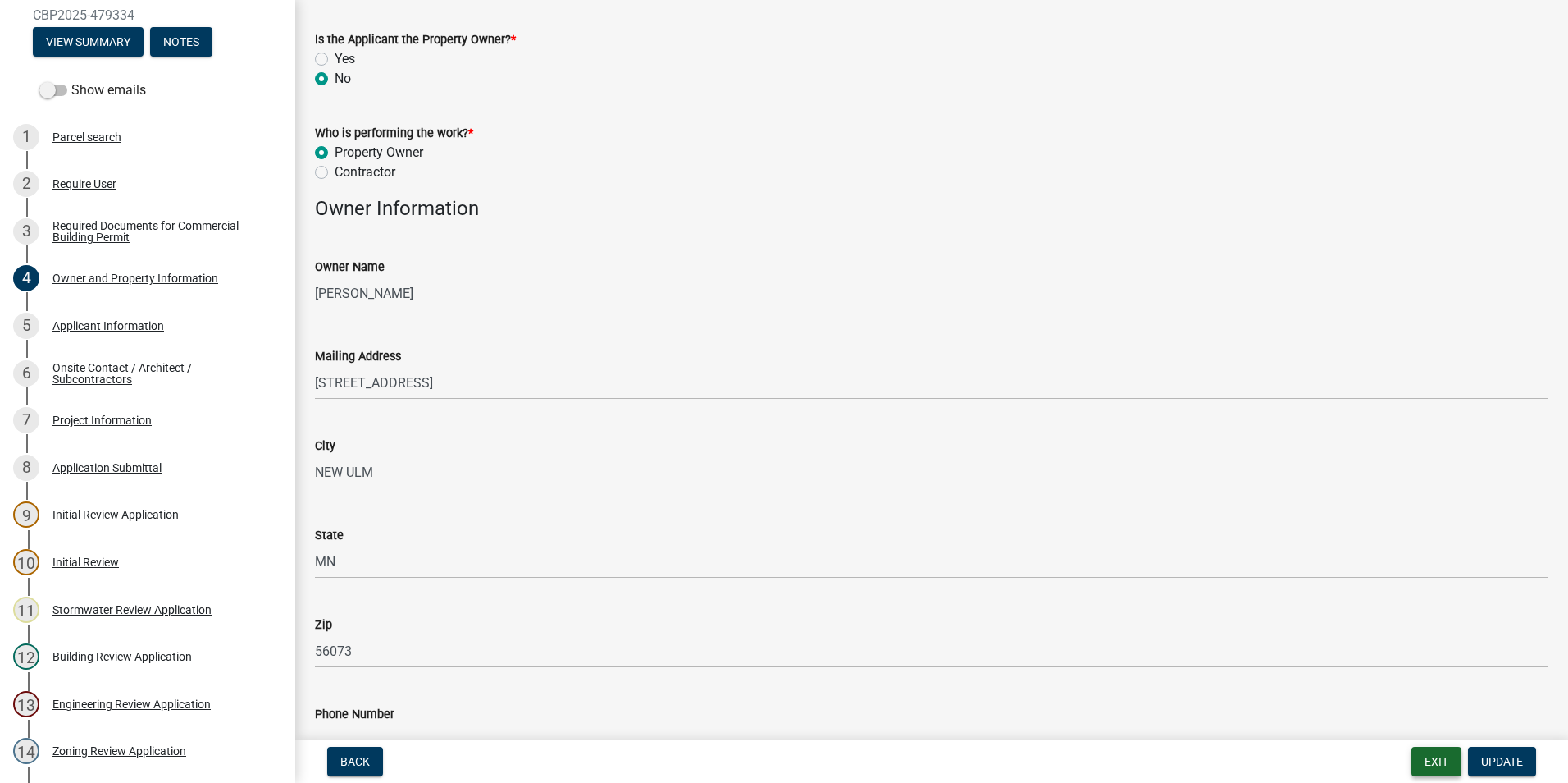
click at [1431, 760] on button "Exit" at bounding box center [1436, 761] width 50 height 30
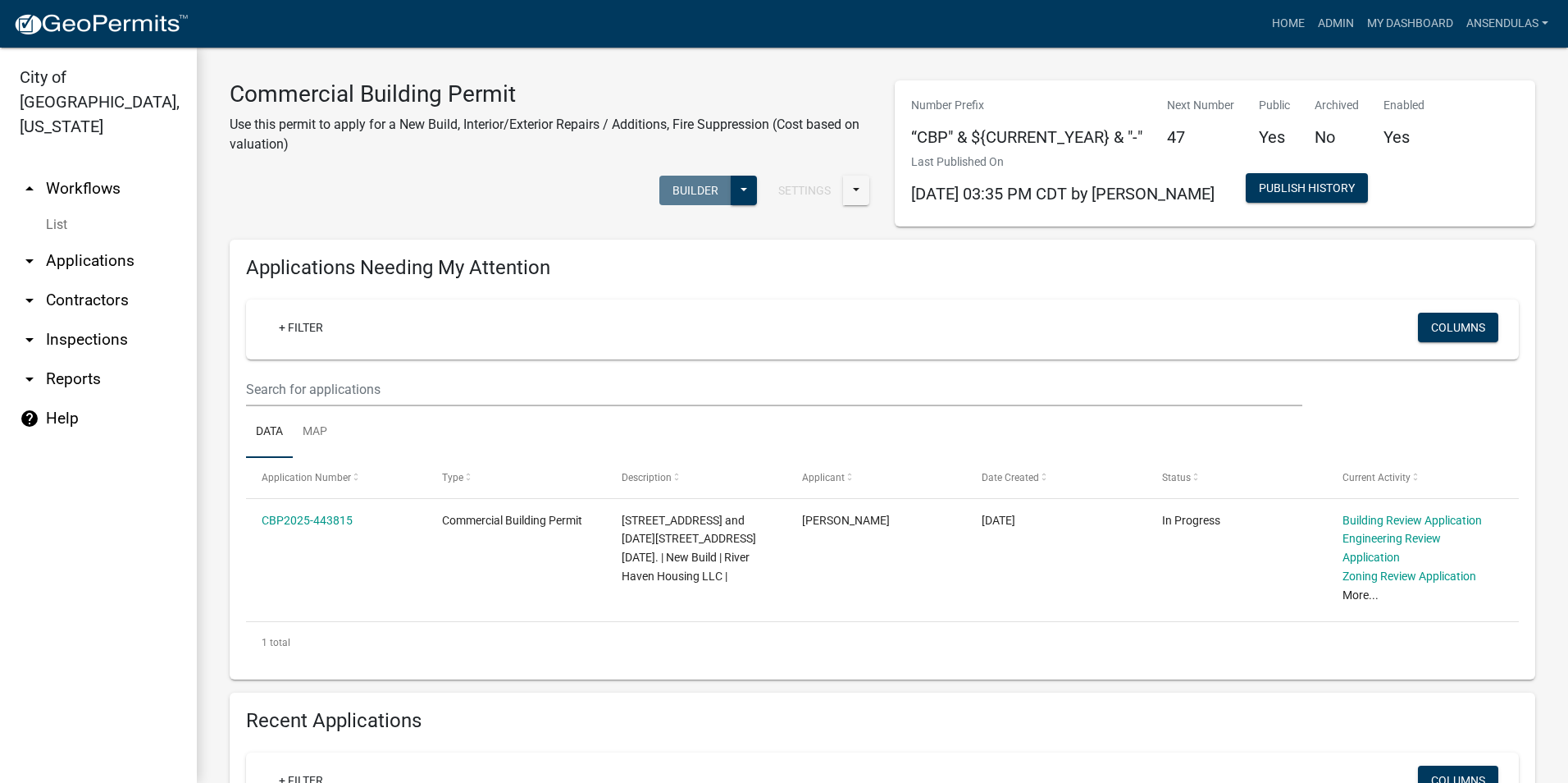
scroll to position [985, 0]
